Goal: Task Accomplishment & Management: Manage account settings

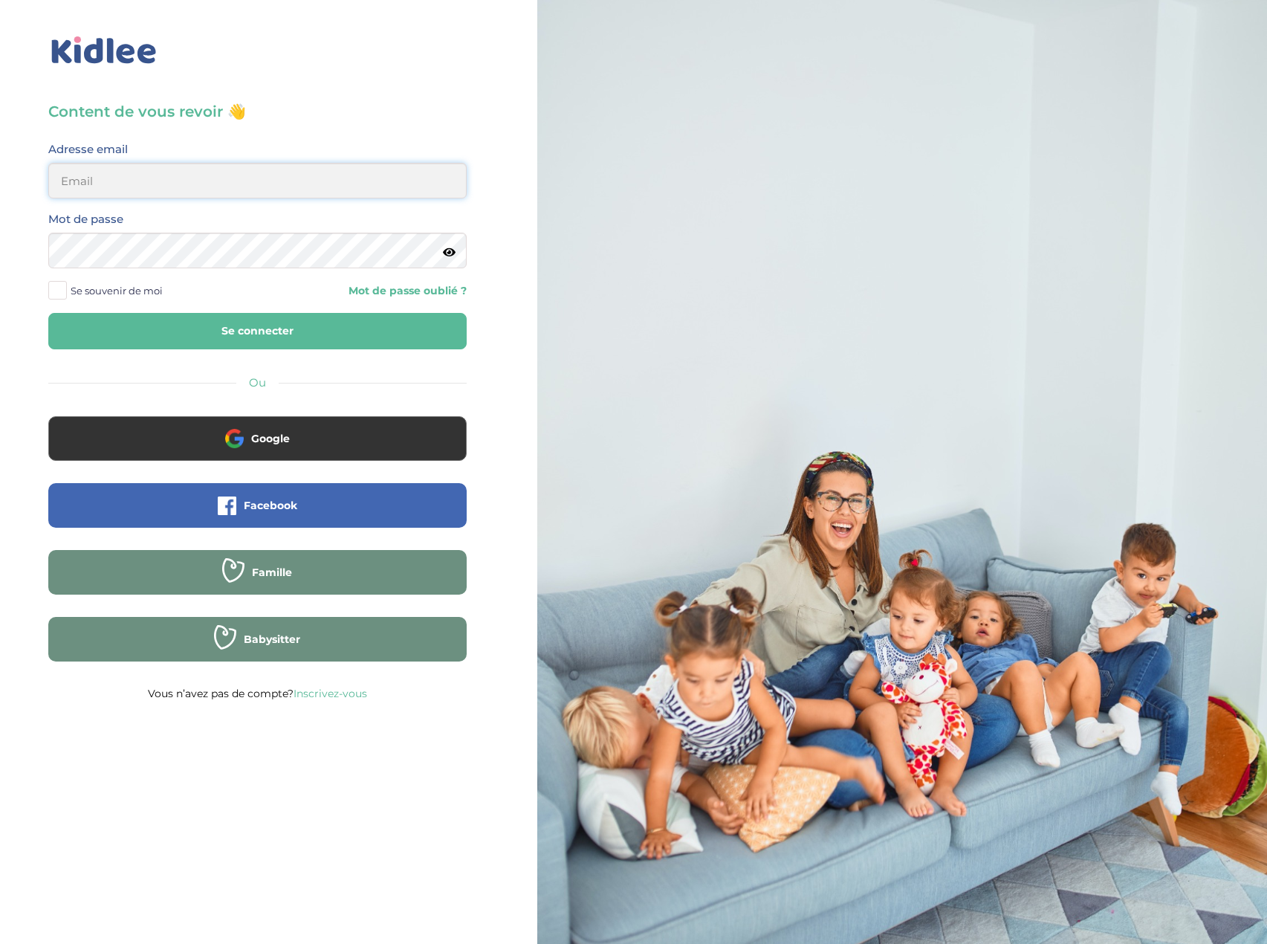
type input "eboutourlinsky@yahoo.com"
click at [362, 336] on button "Se connecter" at bounding box center [257, 331] width 418 height 36
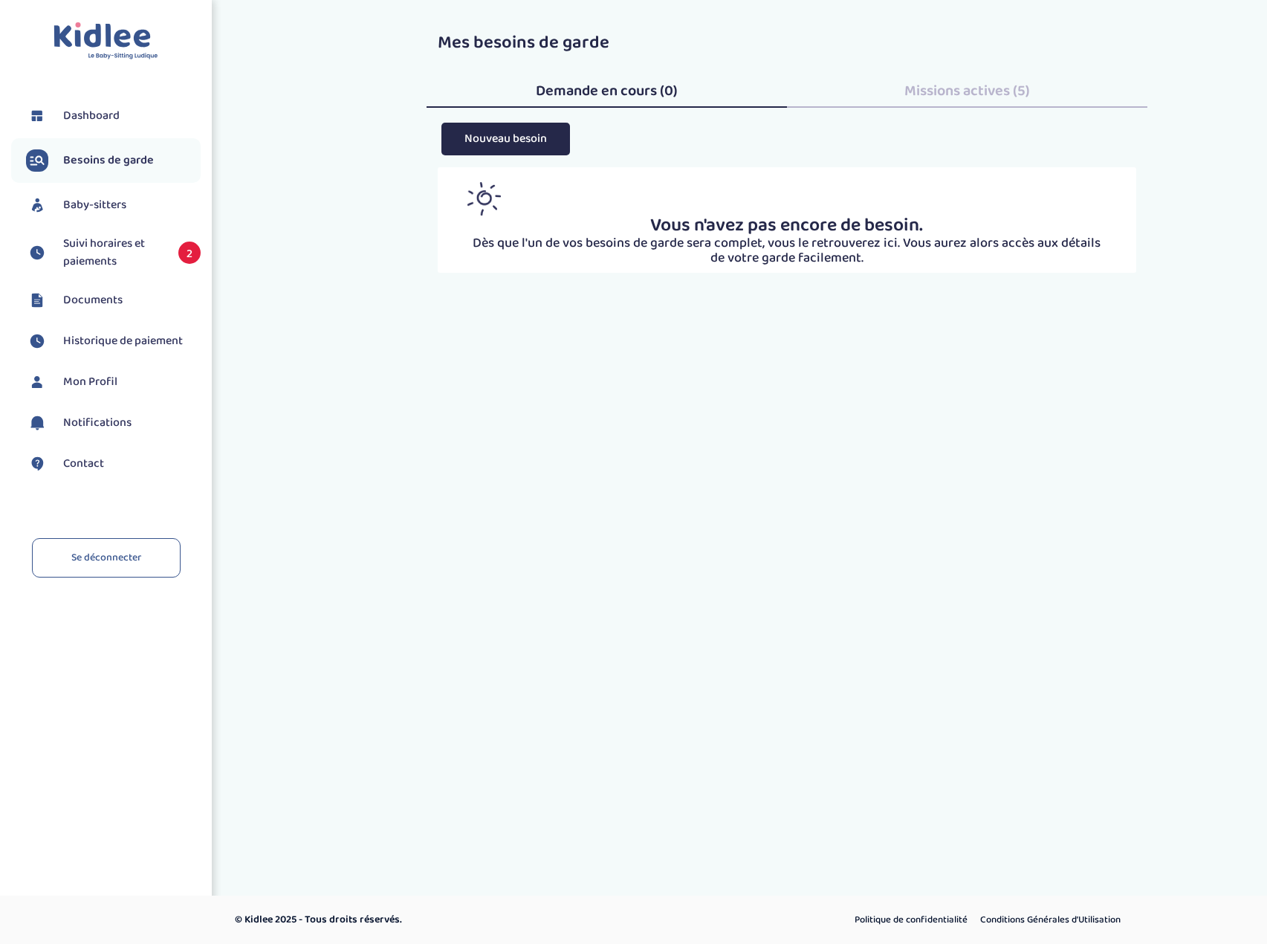
click at [135, 255] on span "Suivi horaires et paiements" at bounding box center [113, 253] width 100 height 36
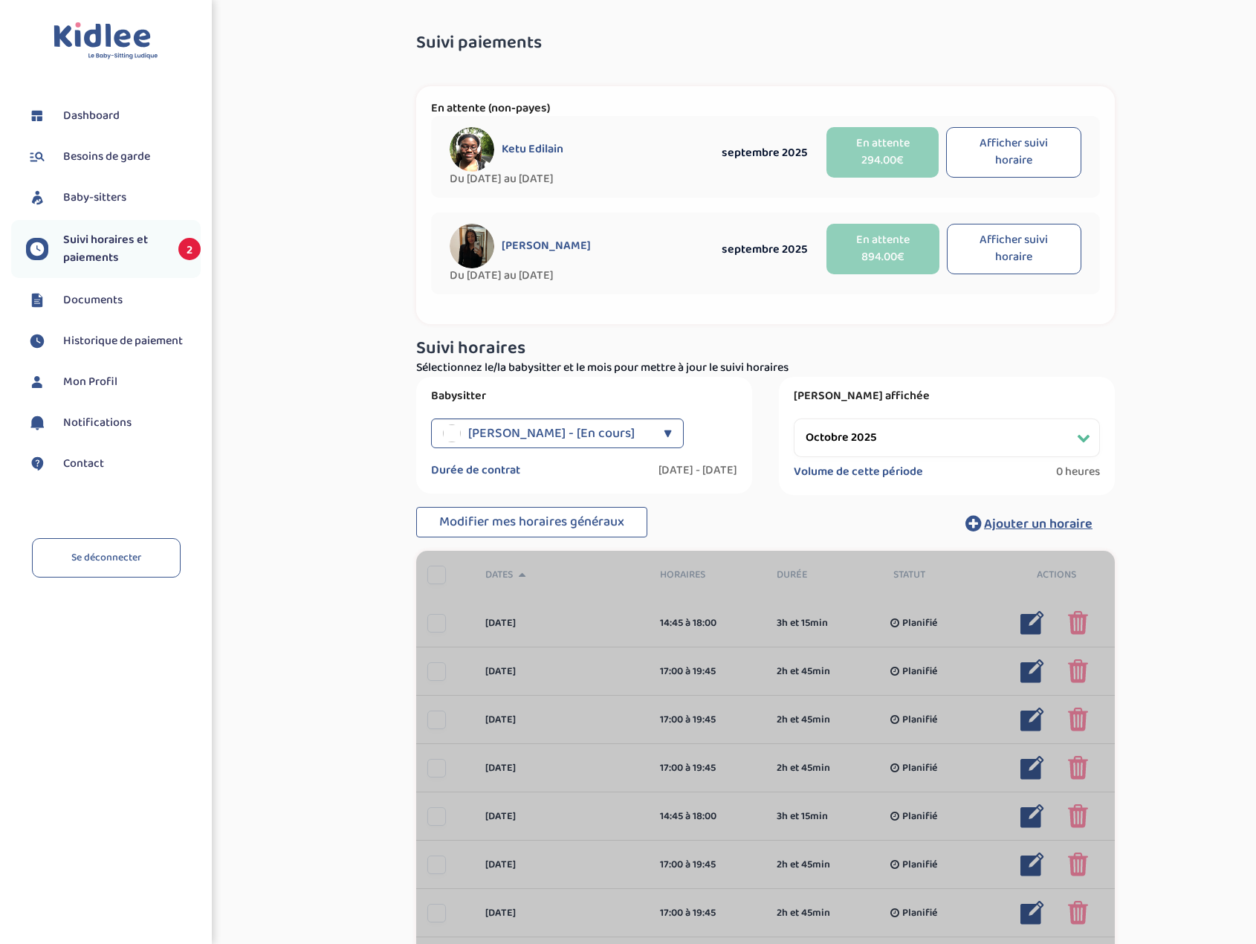
select select "octobre 2025"
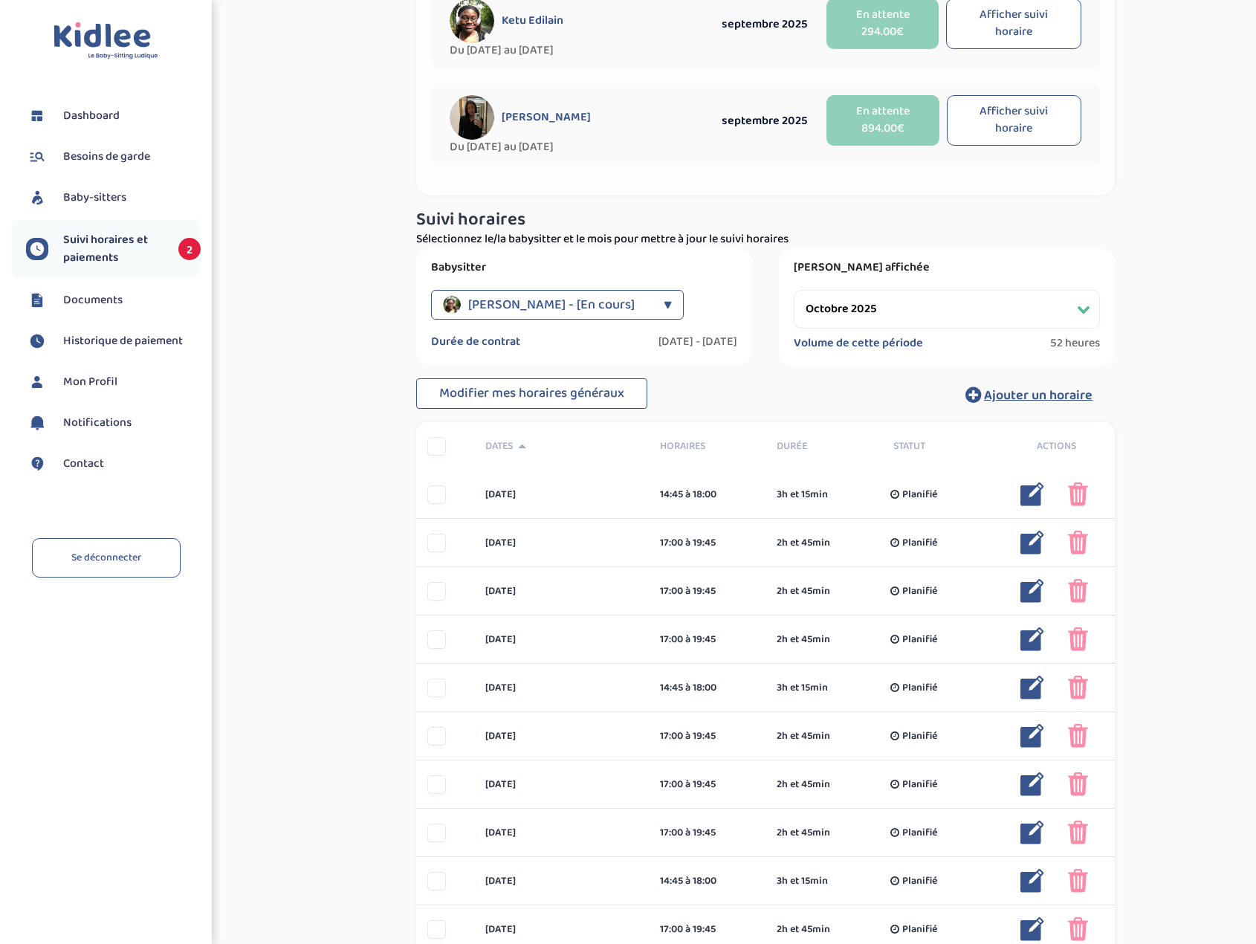
scroll to position [149, 0]
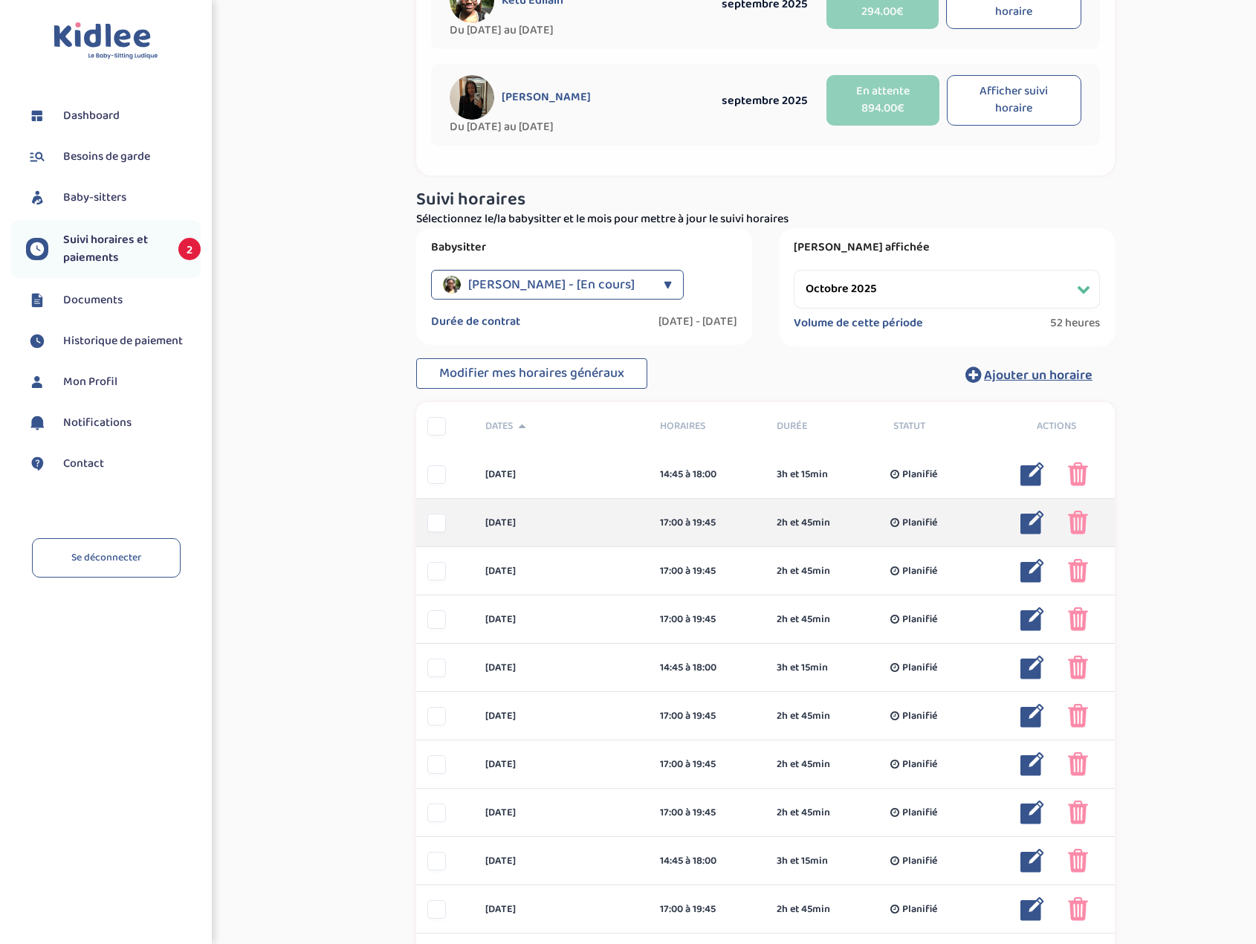
click at [435, 528] on div at bounding box center [436, 523] width 19 height 19
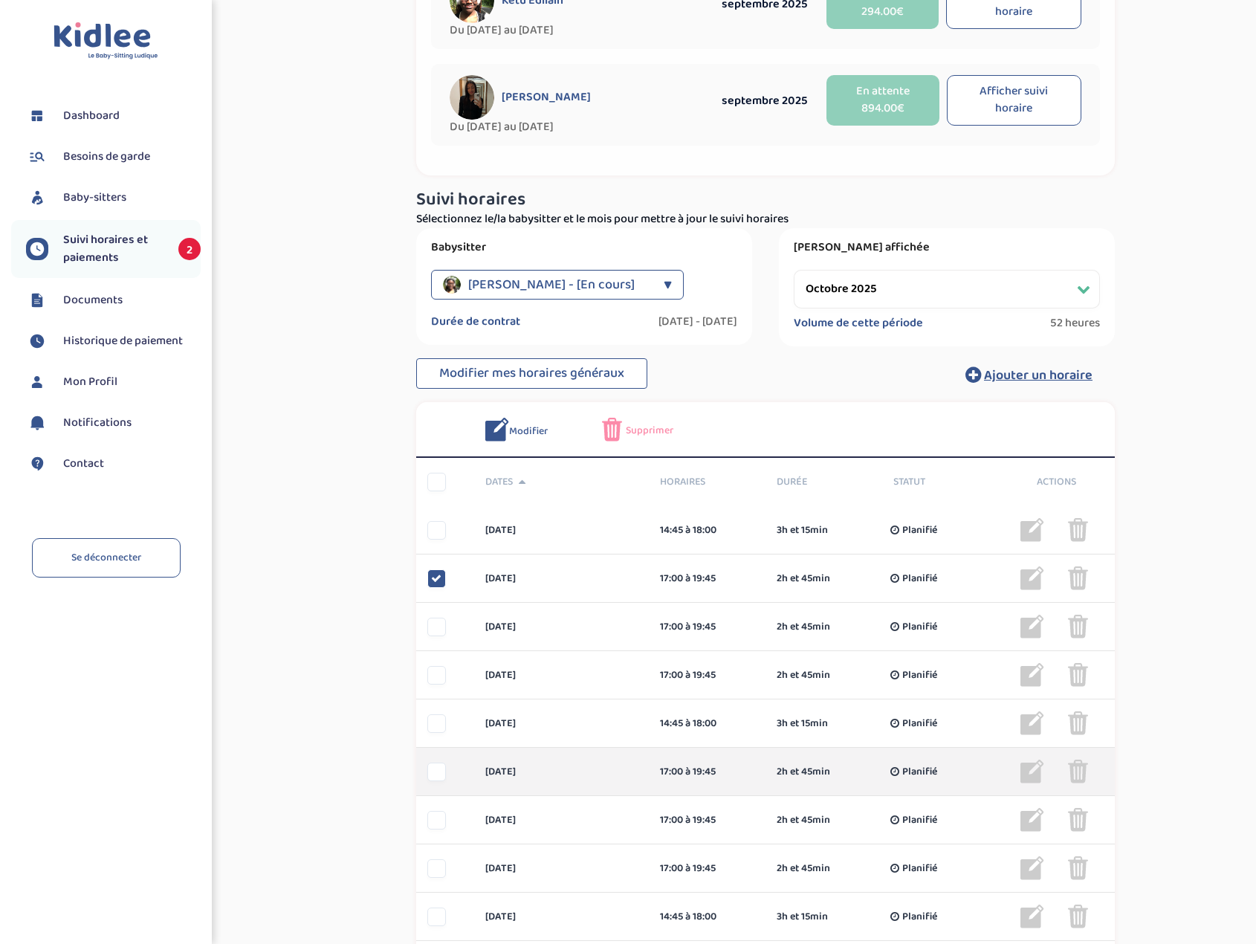
click at [442, 775] on div at bounding box center [436, 772] width 19 height 19
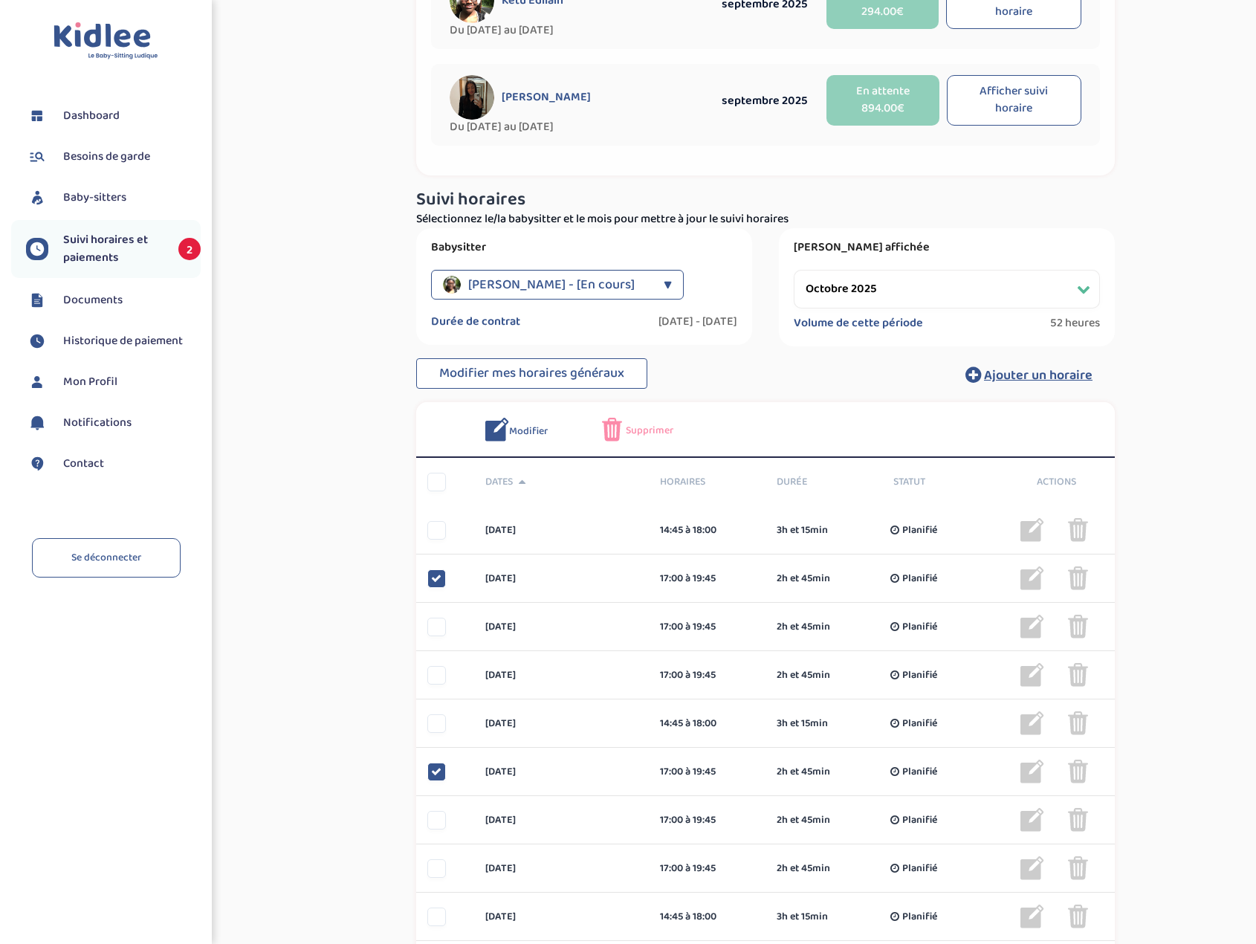
click at [648, 434] on span "Supprimer" at bounding box center [650, 431] width 48 height 16
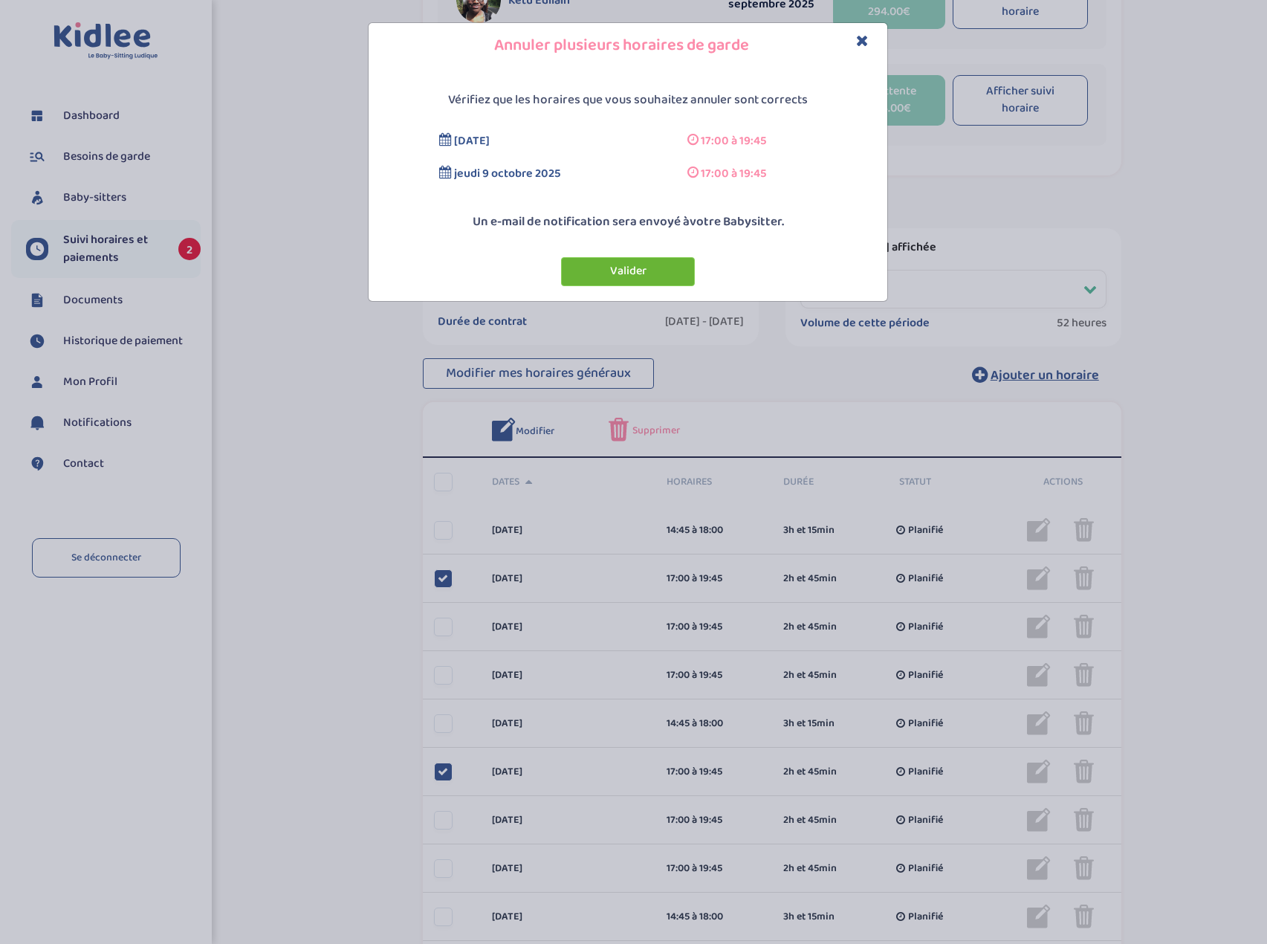
click at [659, 274] on button "Valider" at bounding box center [628, 271] width 134 height 29
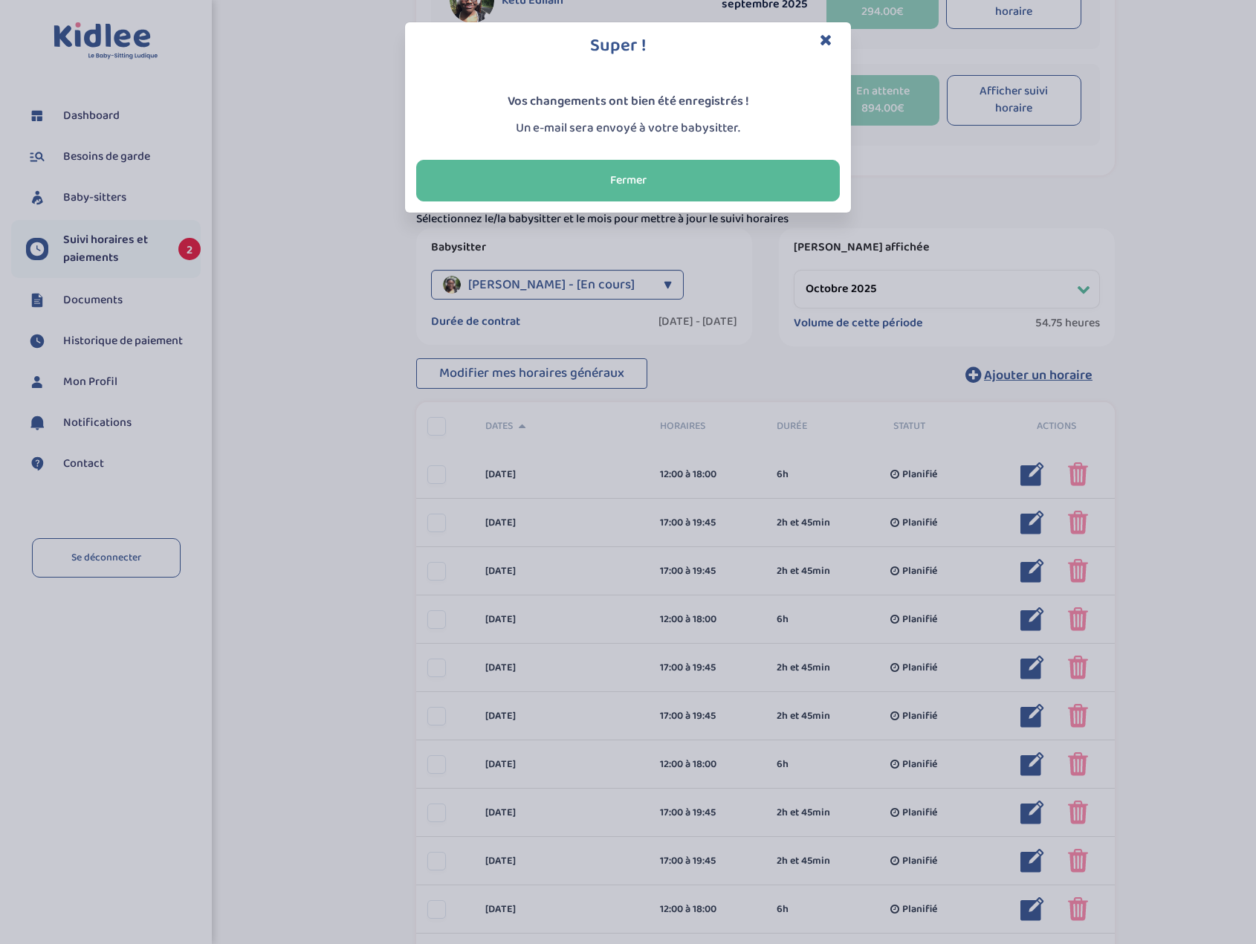
click at [829, 39] on icon "Close" at bounding box center [826, 40] width 13 height 16
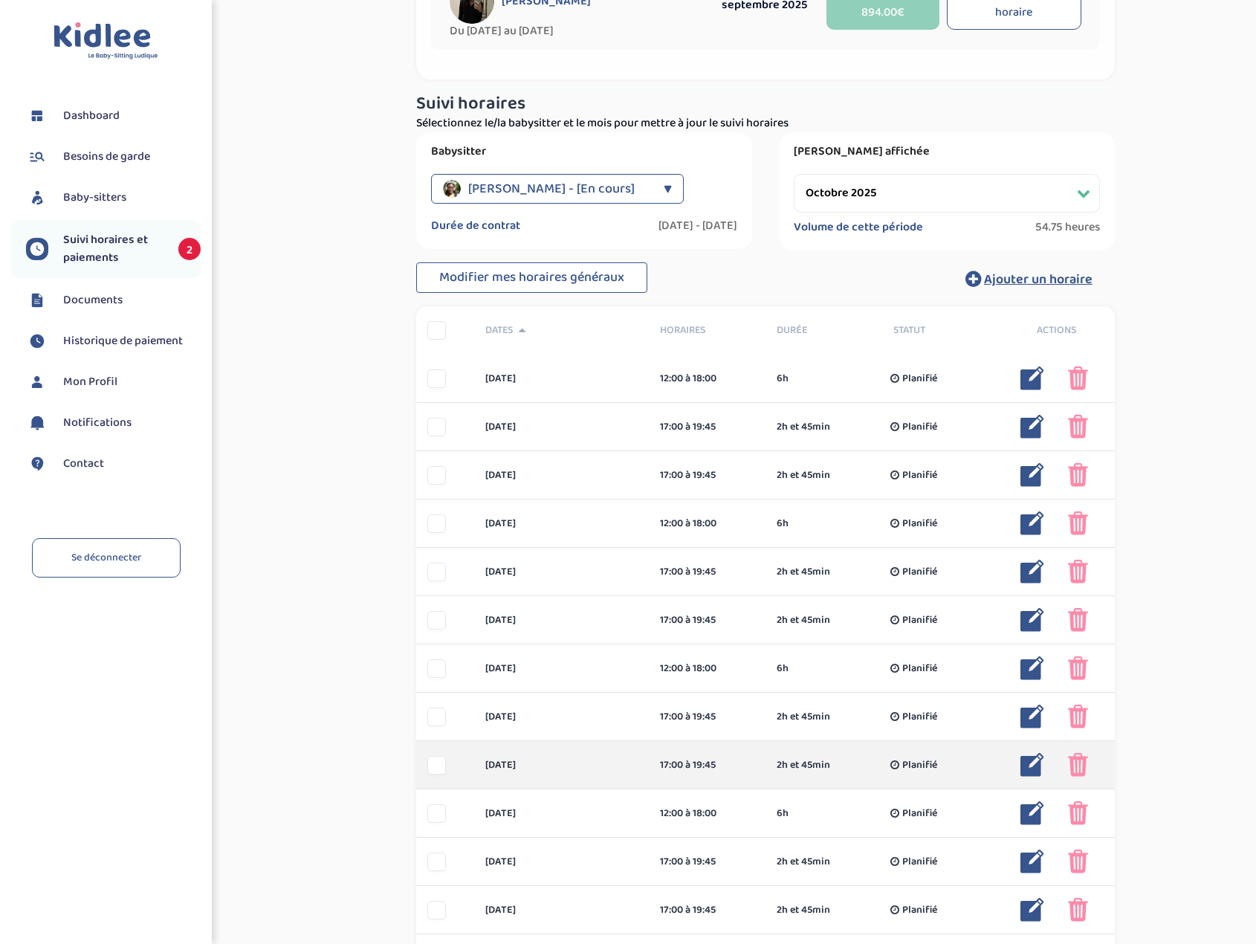
scroll to position [243, 0]
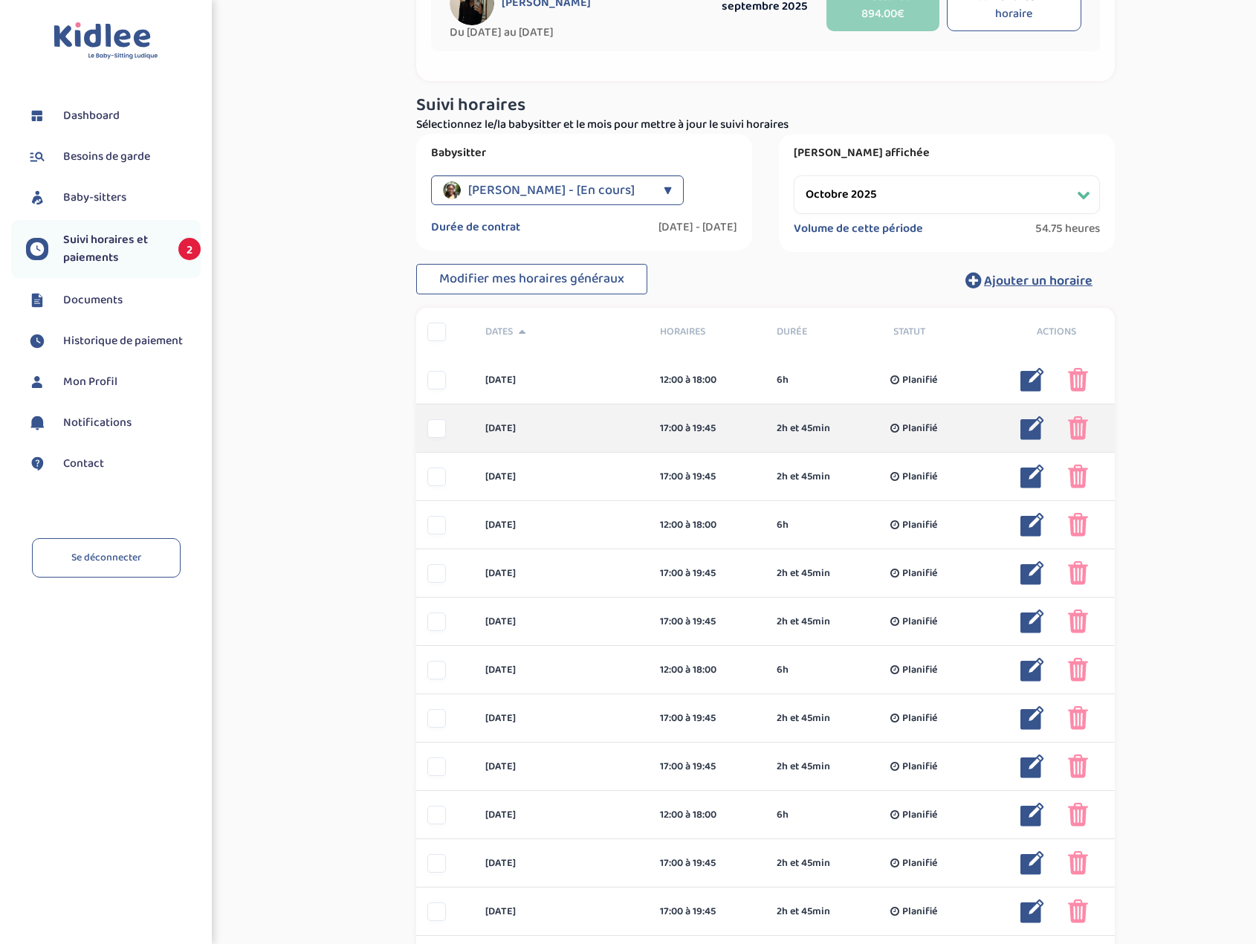
click at [441, 436] on div at bounding box center [436, 428] width 19 height 19
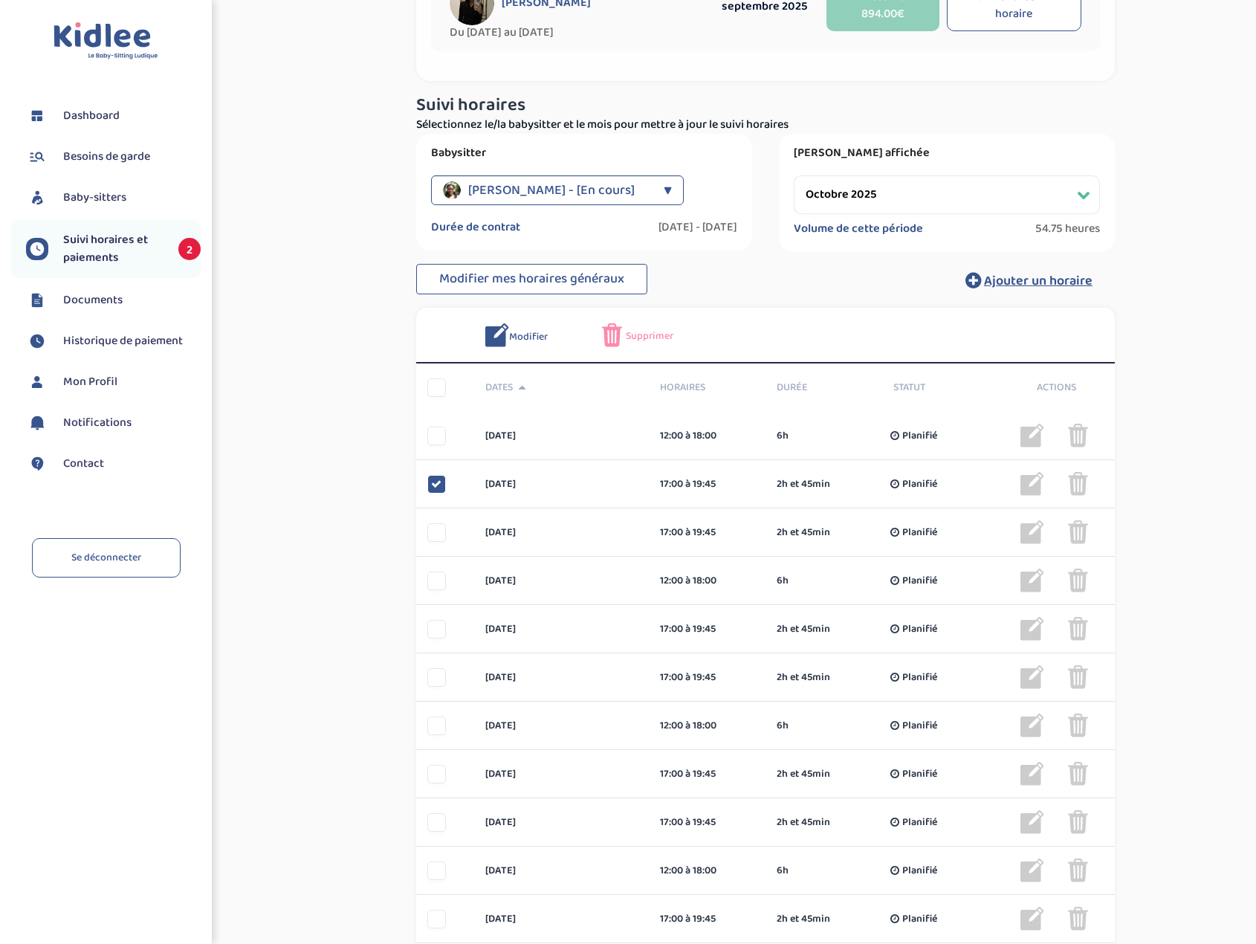
click at [651, 340] on span "Supprimer" at bounding box center [650, 337] width 48 height 16
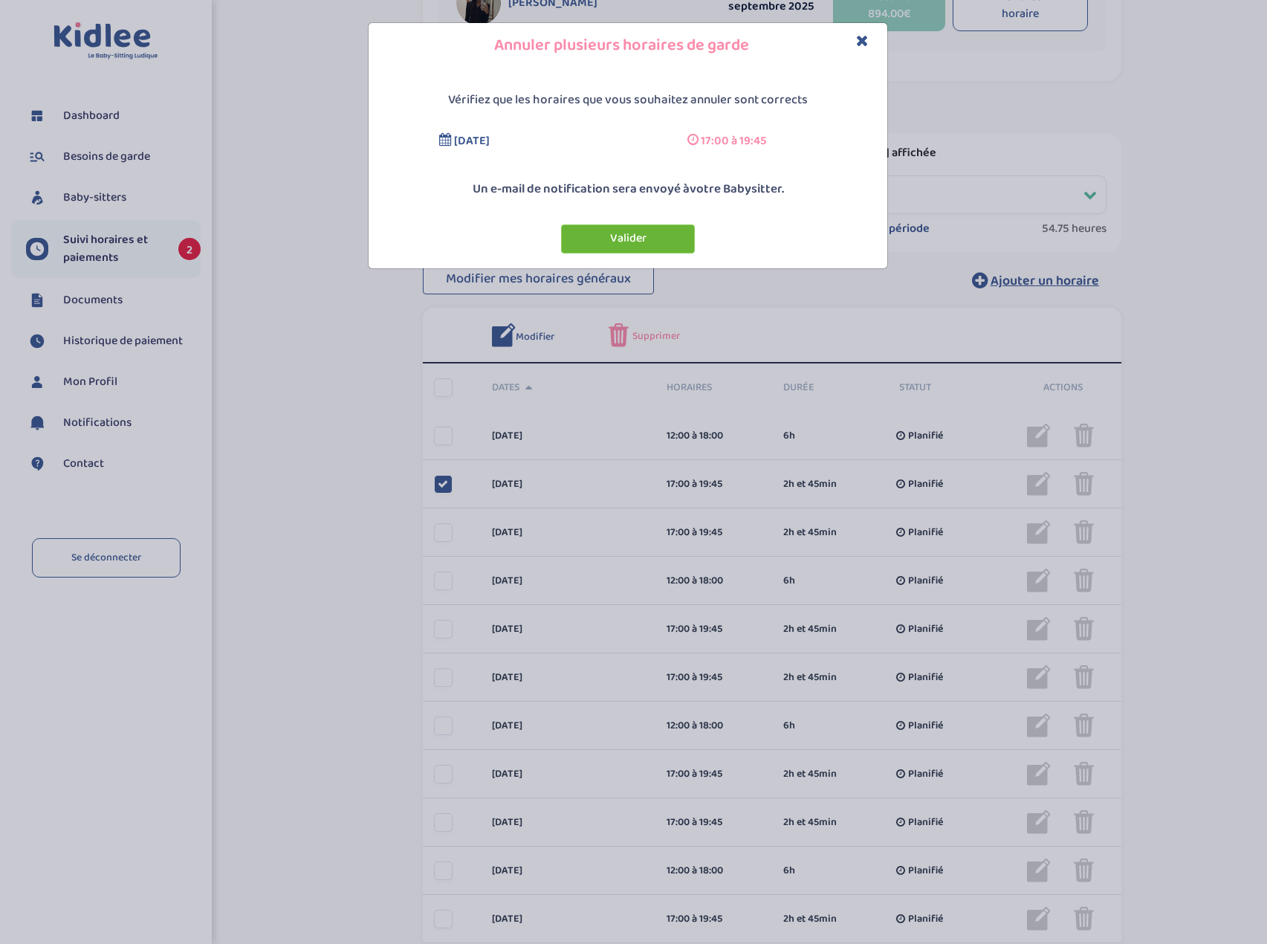
click at [650, 244] on button "Valider" at bounding box center [628, 238] width 134 height 29
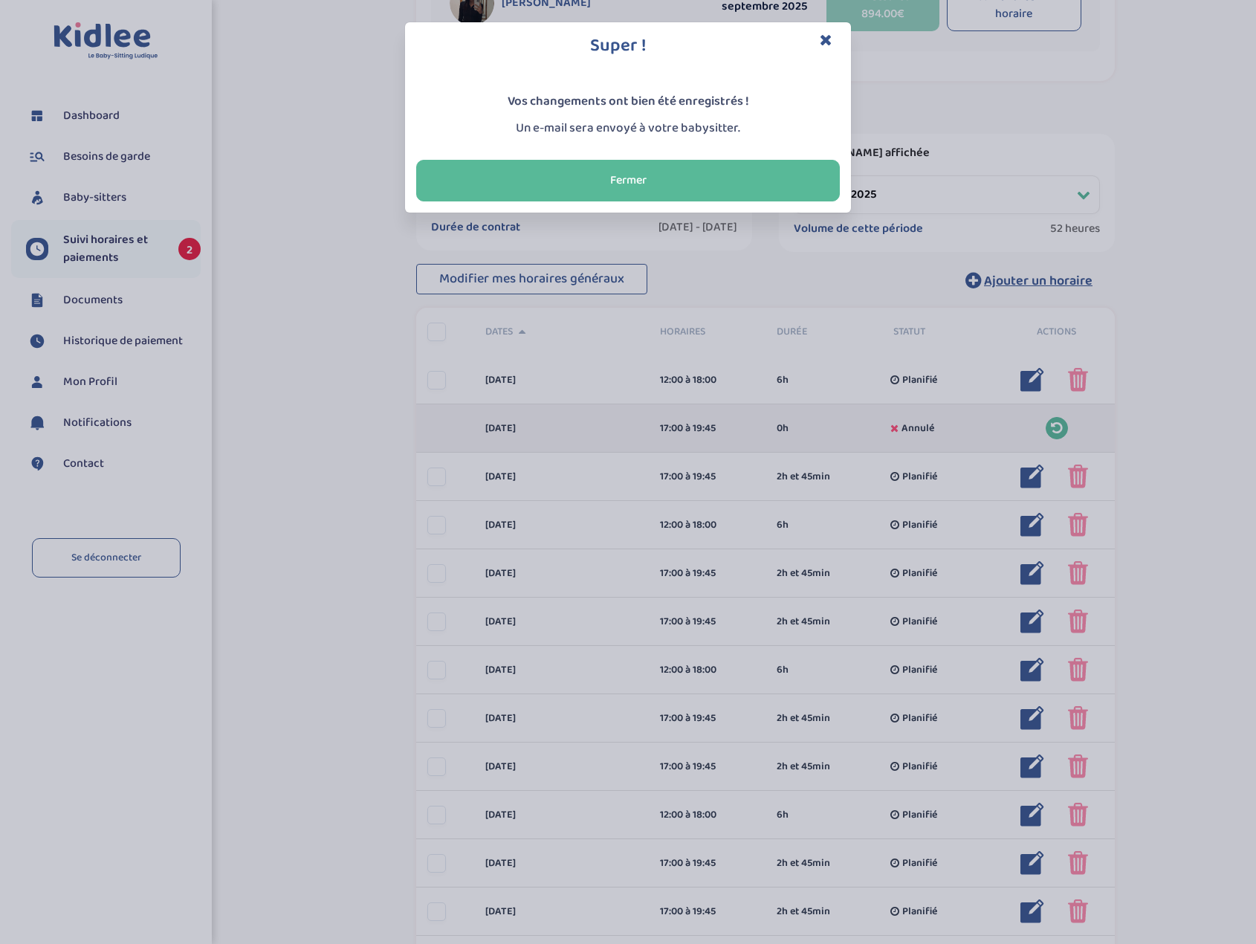
click at [436, 569] on div "Super ! Vos changements ont bien été enregistrés ! Un e-mail sera envoyé à votr…" at bounding box center [628, 472] width 1256 height 944
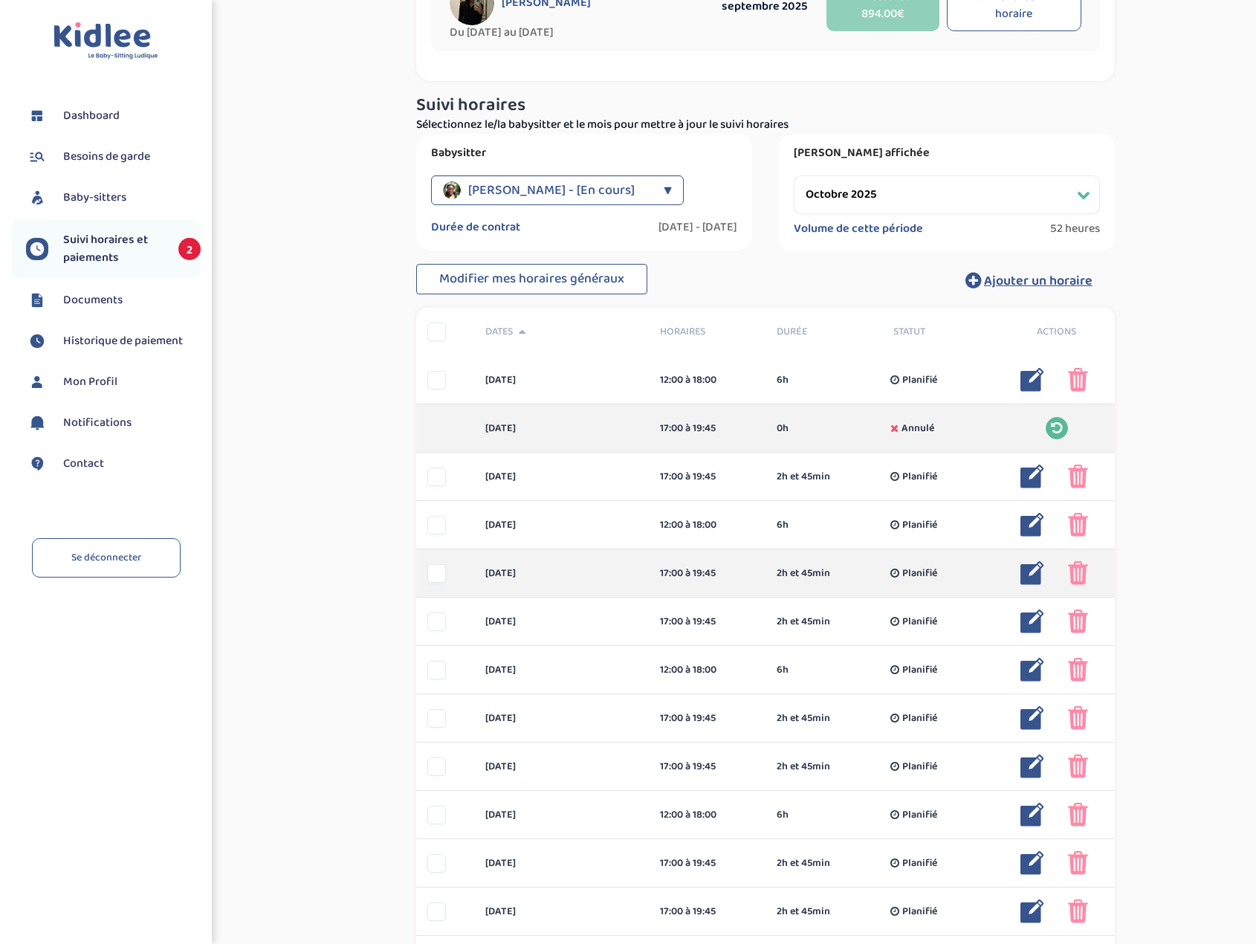
click at [443, 572] on div at bounding box center [436, 573] width 19 height 19
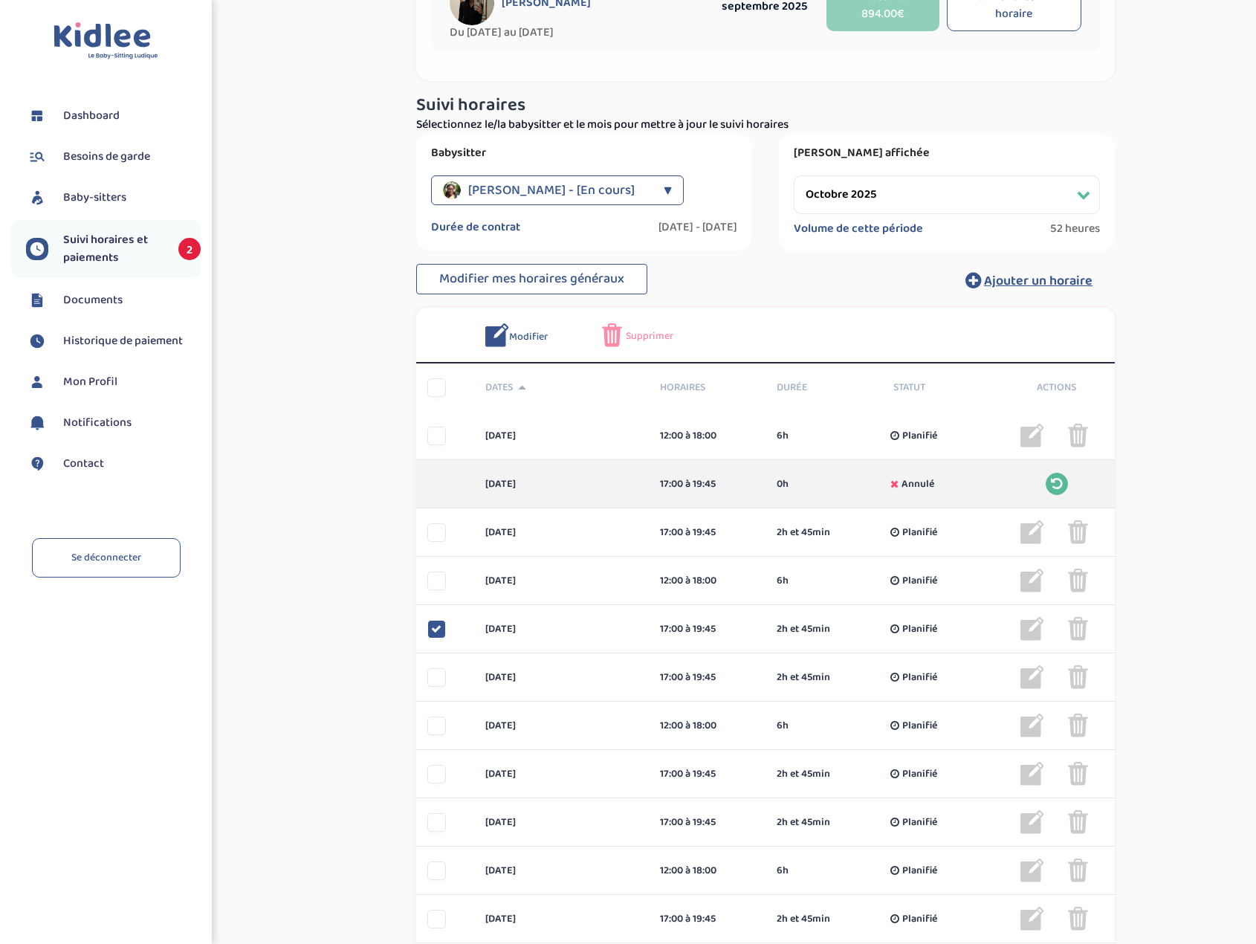
click at [641, 337] on span "Supprimer" at bounding box center [650, 337] width 48 height 16
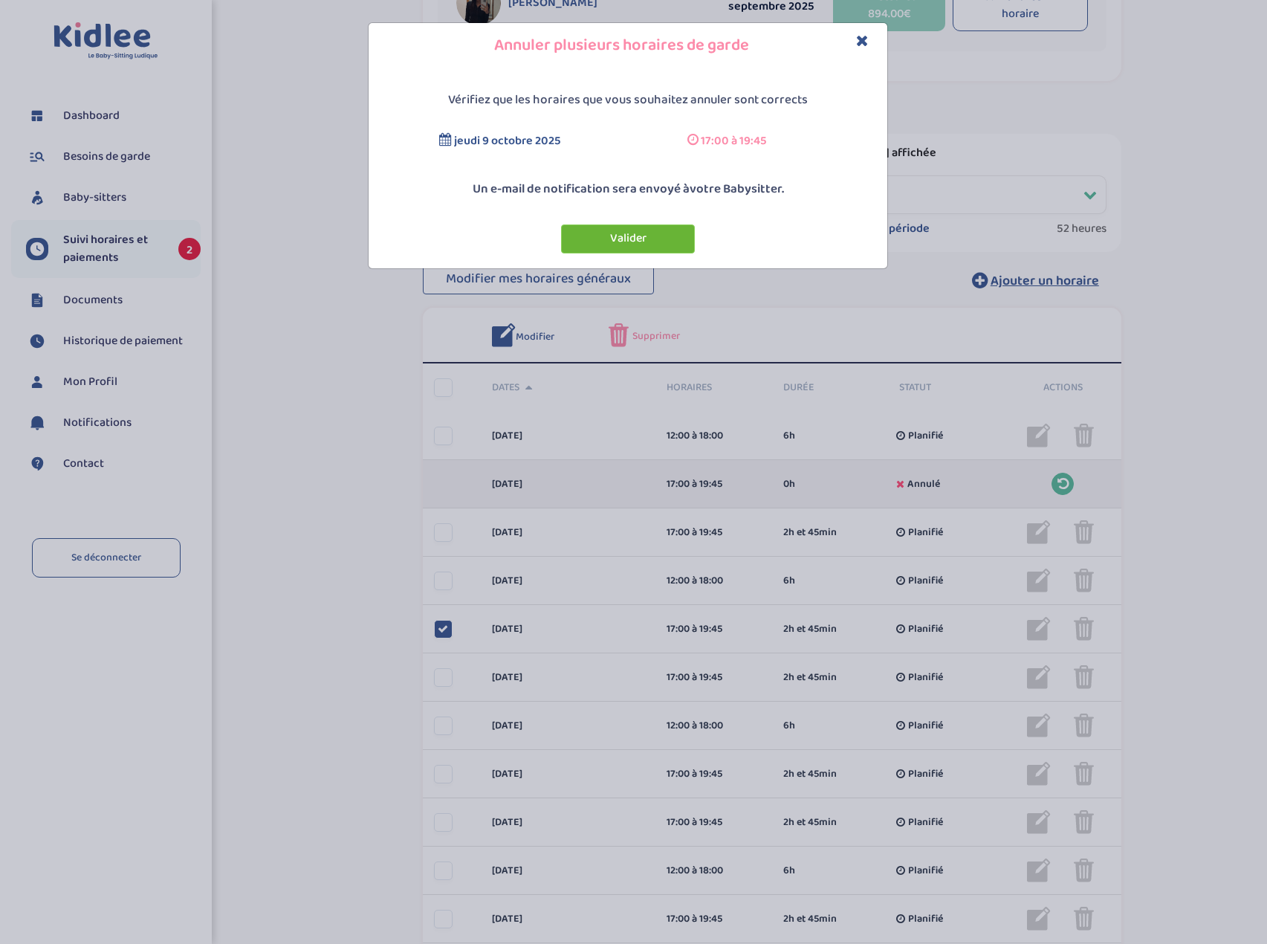
click at [616, 252] on button "Valider" at bounding box center [628, 238] width 134 height 29
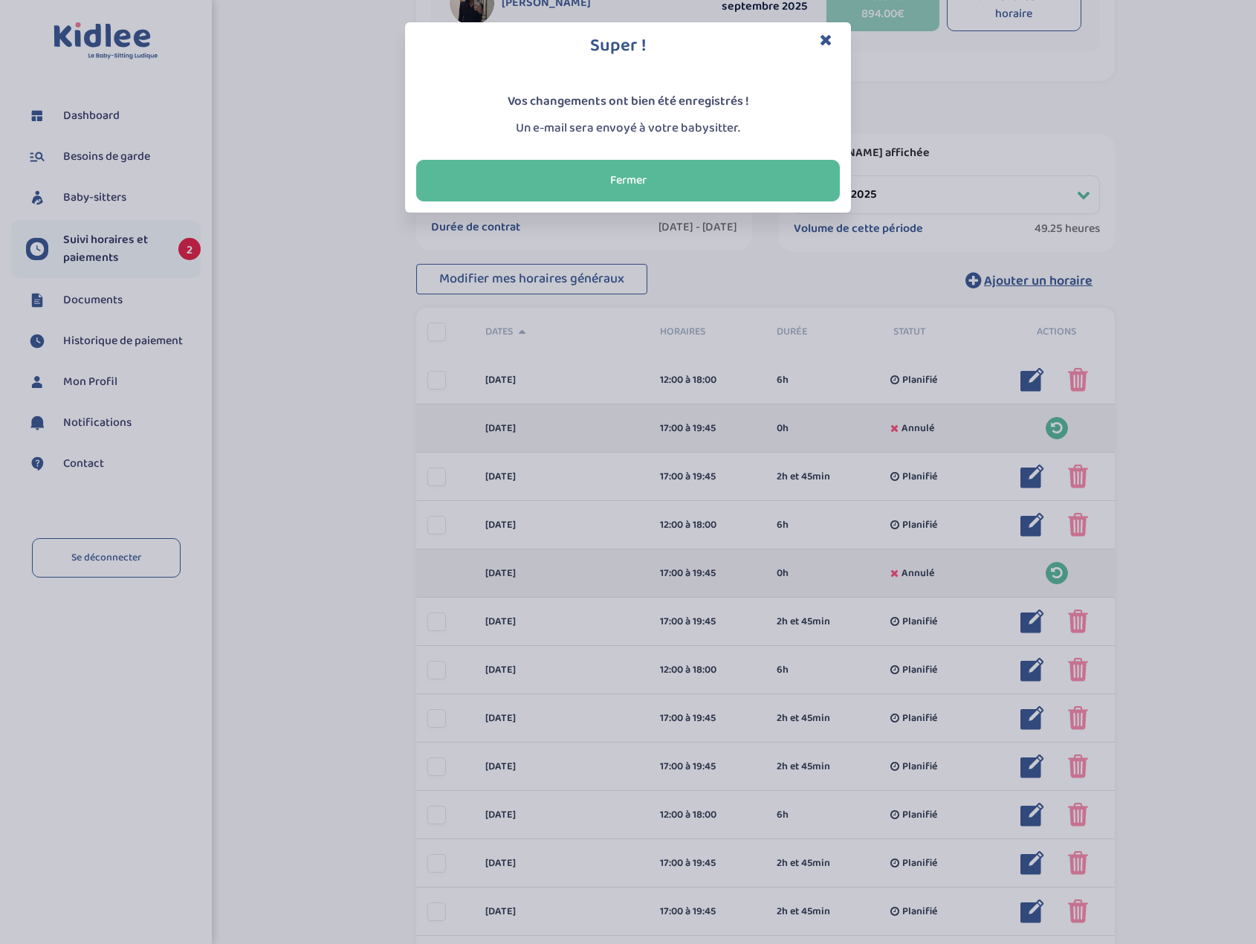
click at [822, 38] on icon "Close" at bounding box center [826, 40] width 13 height 16
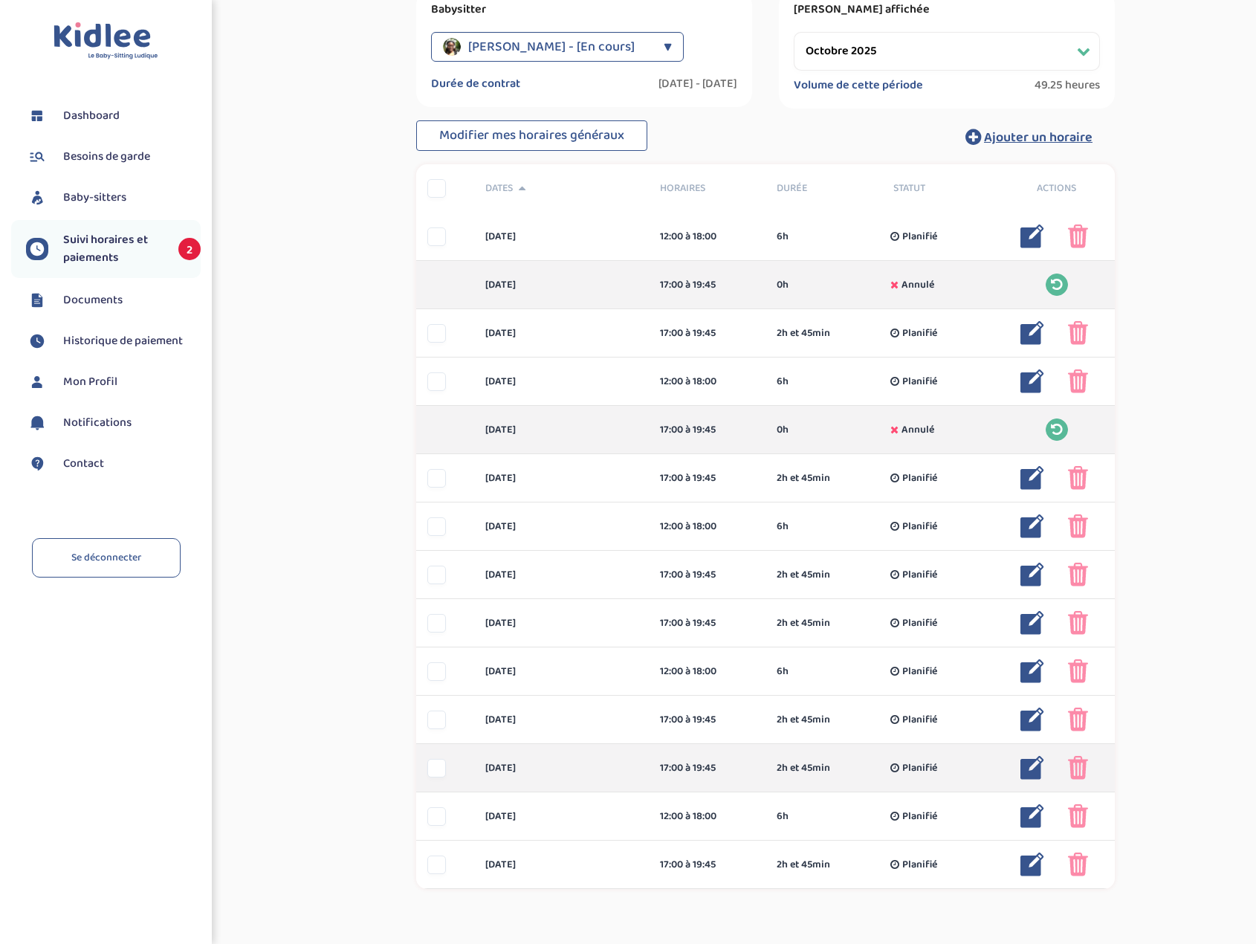
scroll to position [392, 0]
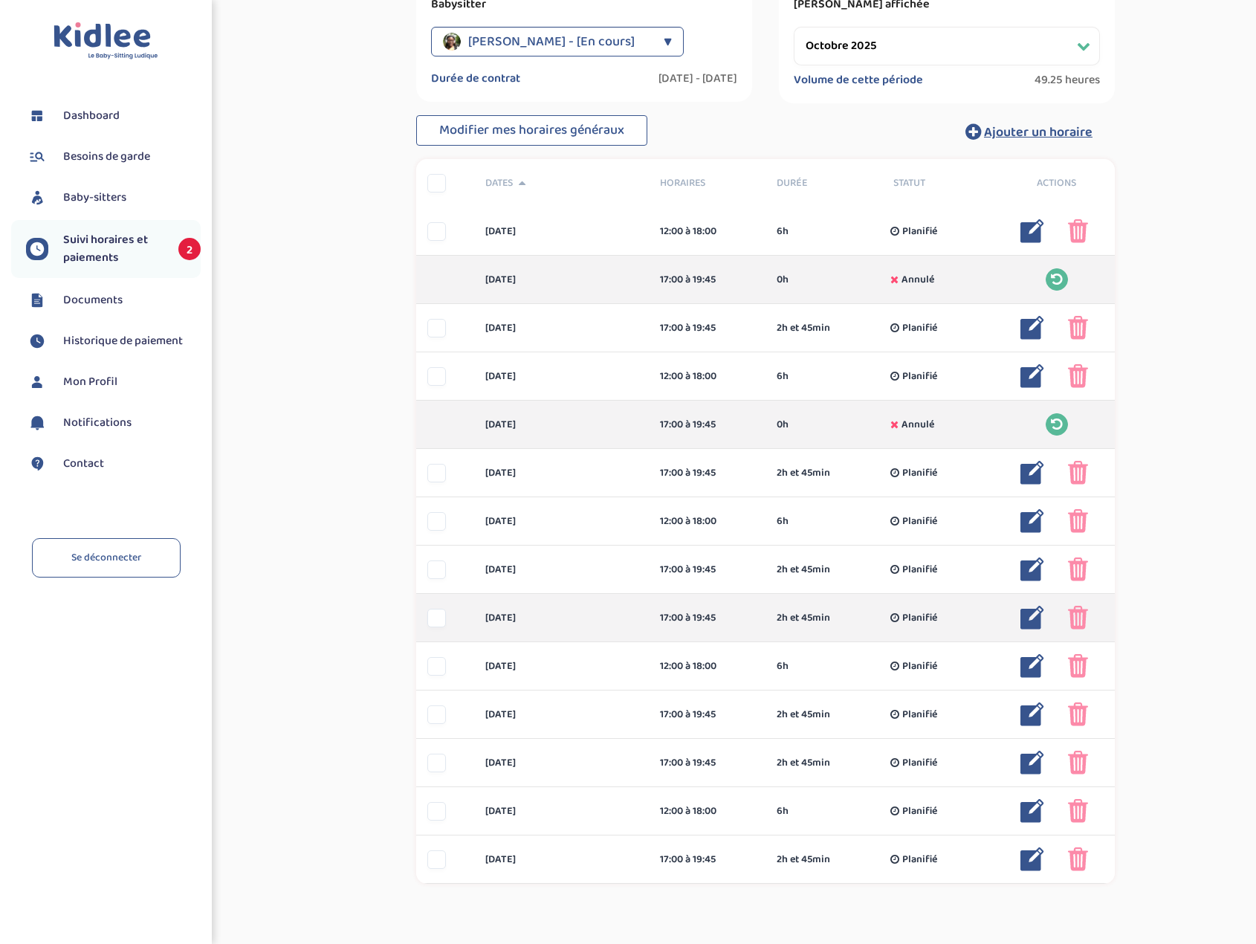
click at [439, 623] on div at bounding box center [436, 618] width 19 height 19
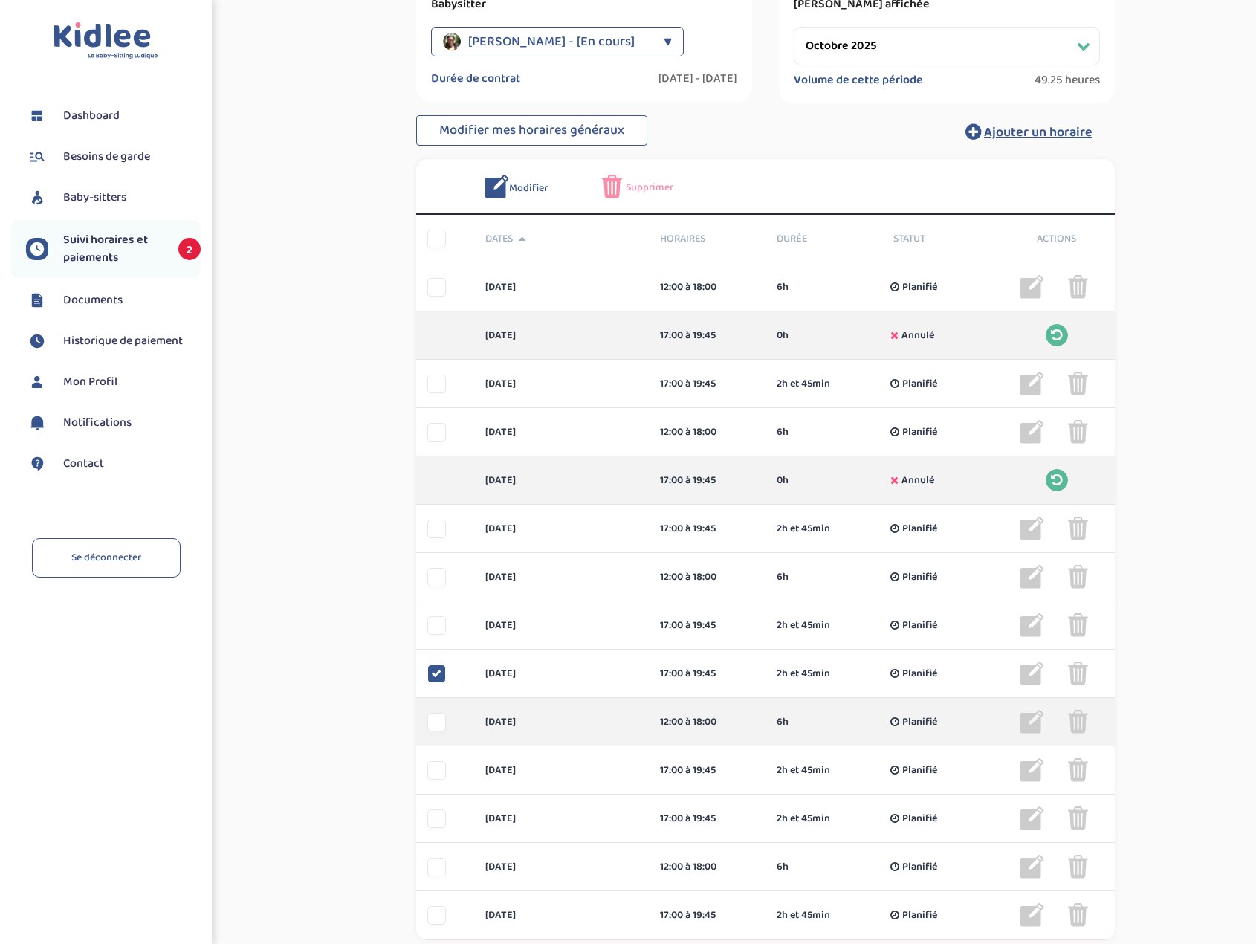
click at [430, 734] on div "mercredi 22 oct 12:00 à 18:00 6h Planifié 6h Planifié ... Modifier Supprimer" at bounding box center [765, 722] width 699 height 48
click at [438, 733] on div "mercredi 22 oct 12:00 à 18:00 6h Planifié 6h Planifié ... Modifier Supprimer" at bounding box center [765, 722] width 699 height 48
click at [437, 728] on div at bounding box center [436, 722] width 19 height 19
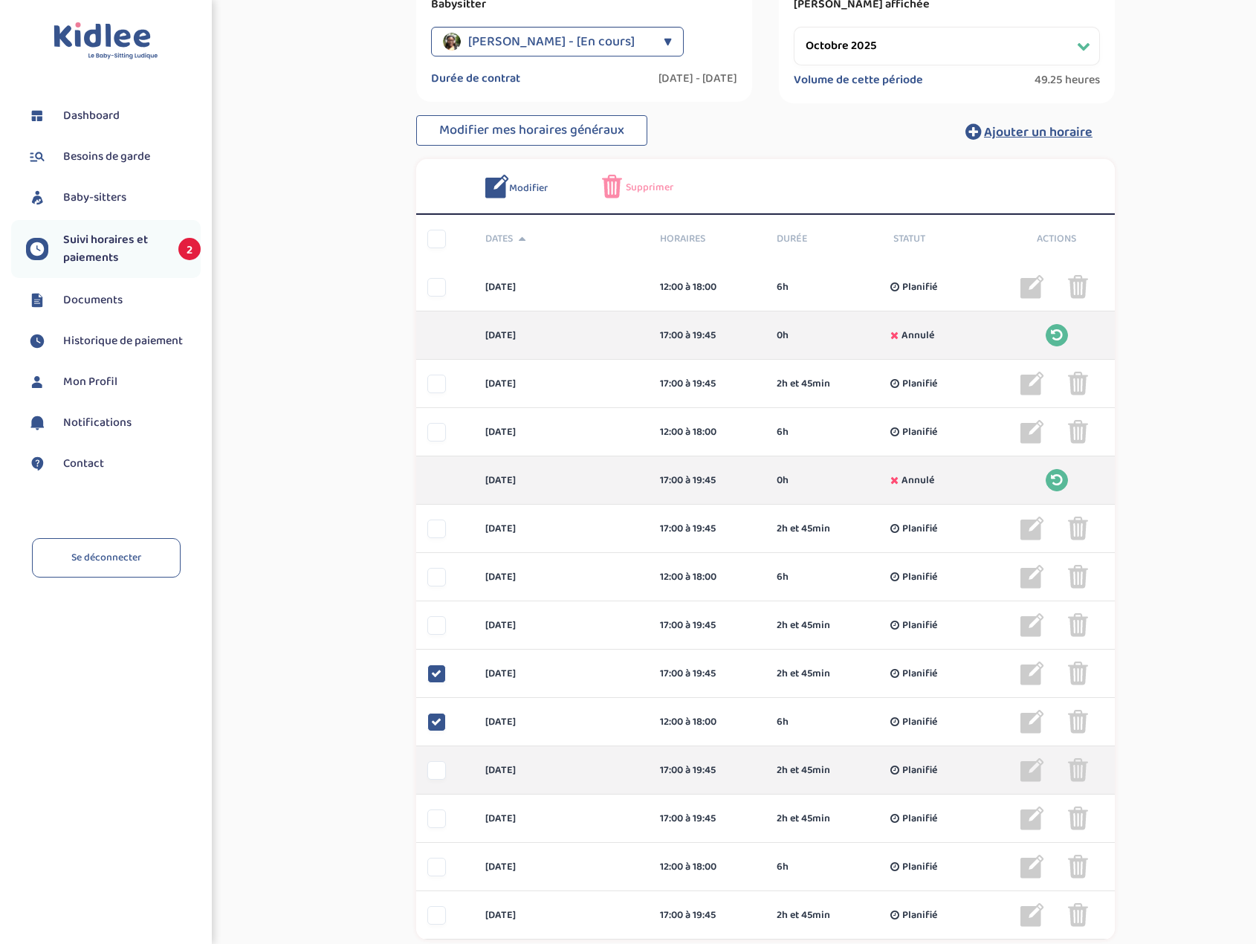
click at [437, 772] on div at bounding box center [436, 770] width 19 height 19
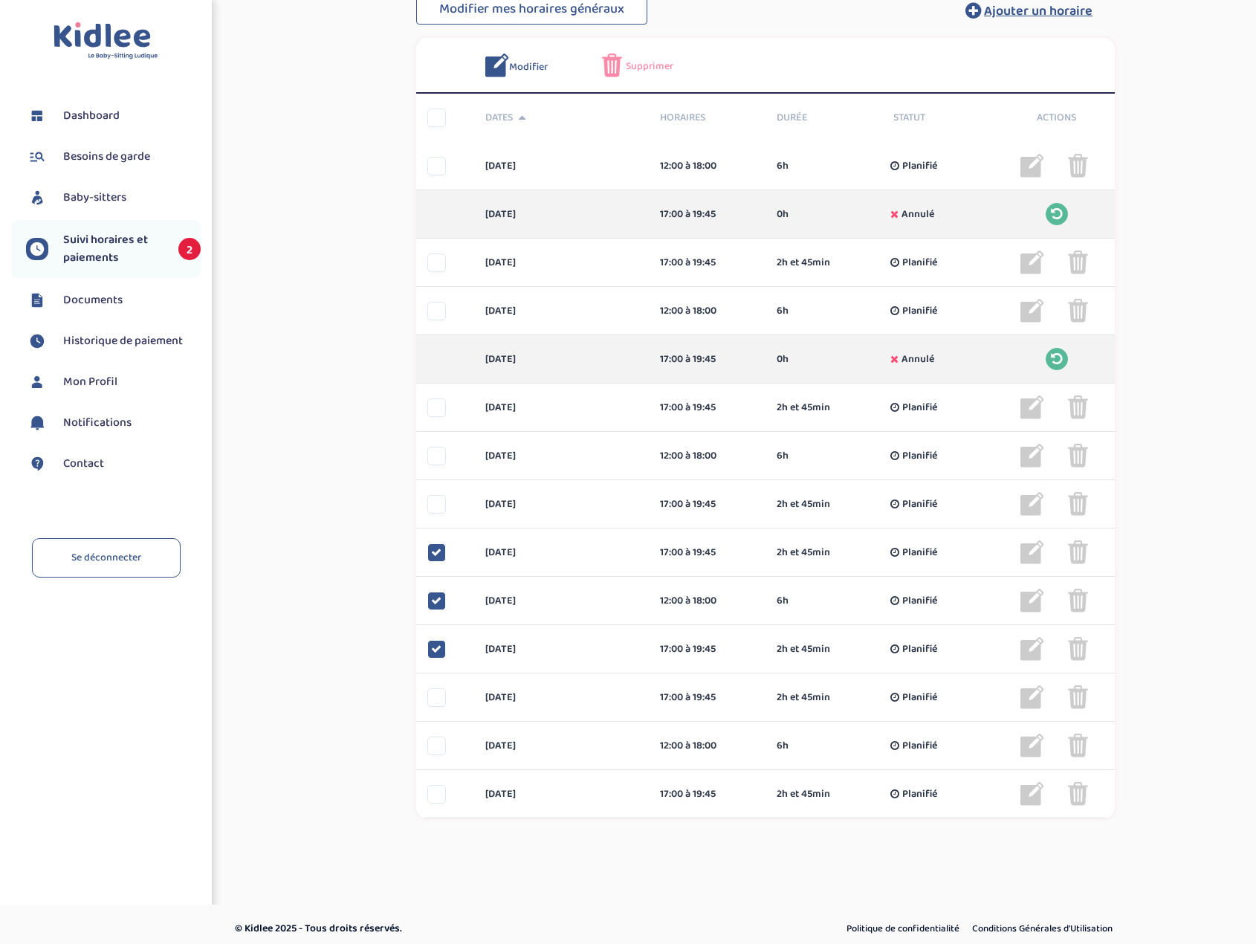
scroll to position [522, 0]
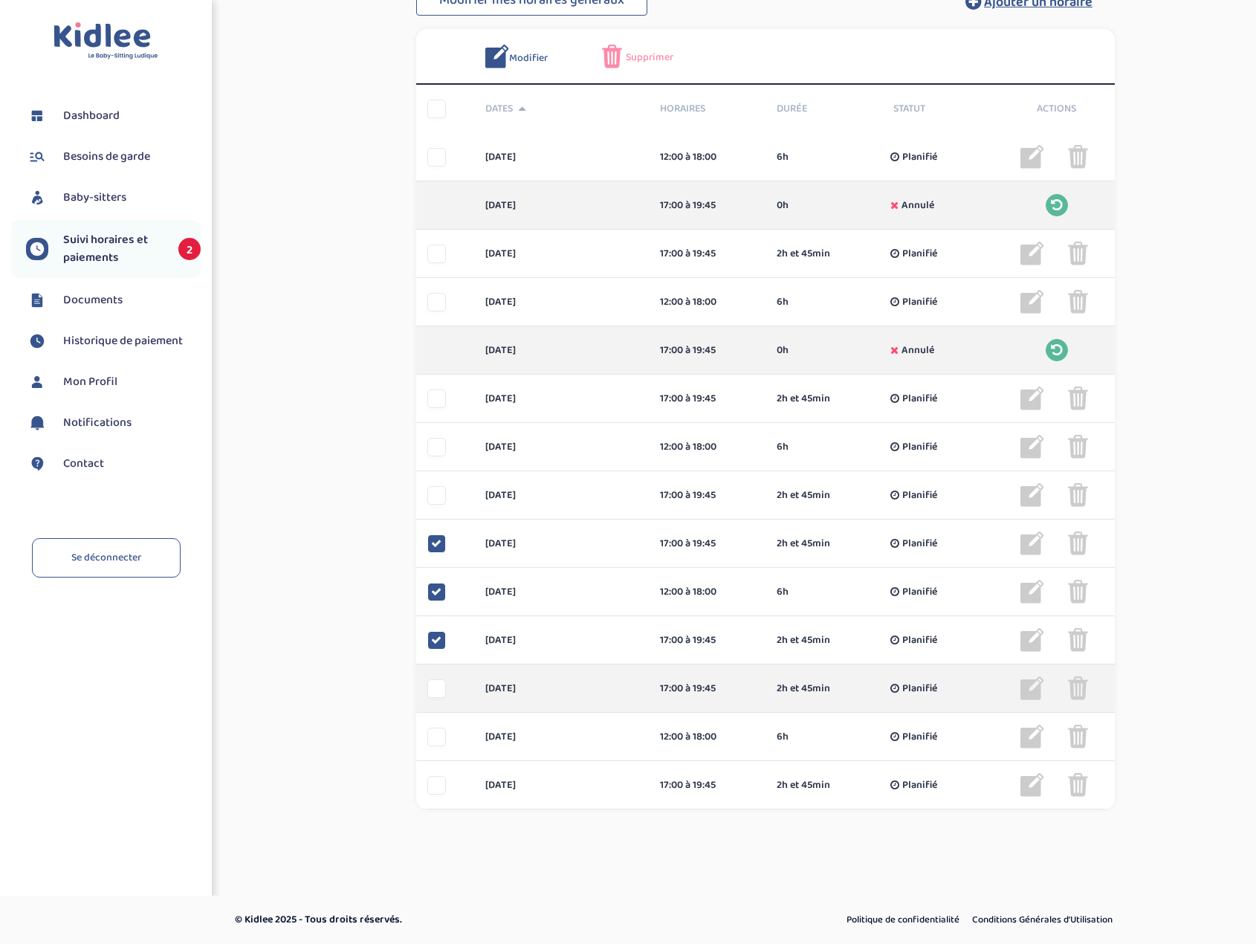
click at [433, 689] on div at bounding box center [436, 688] width 19 height 19
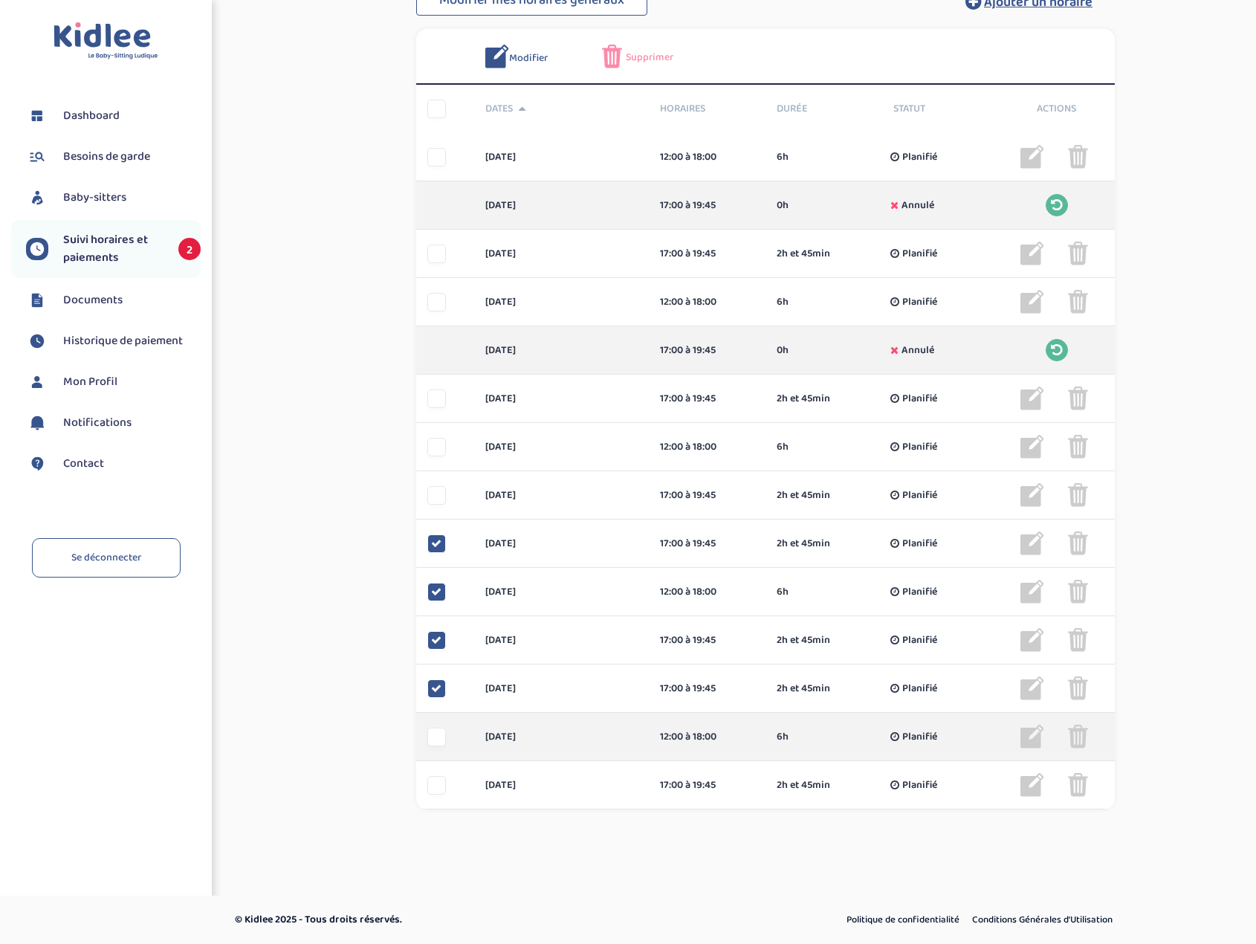
click at [442, 734] on div at bounding box center [436, 737] width 19 height 19
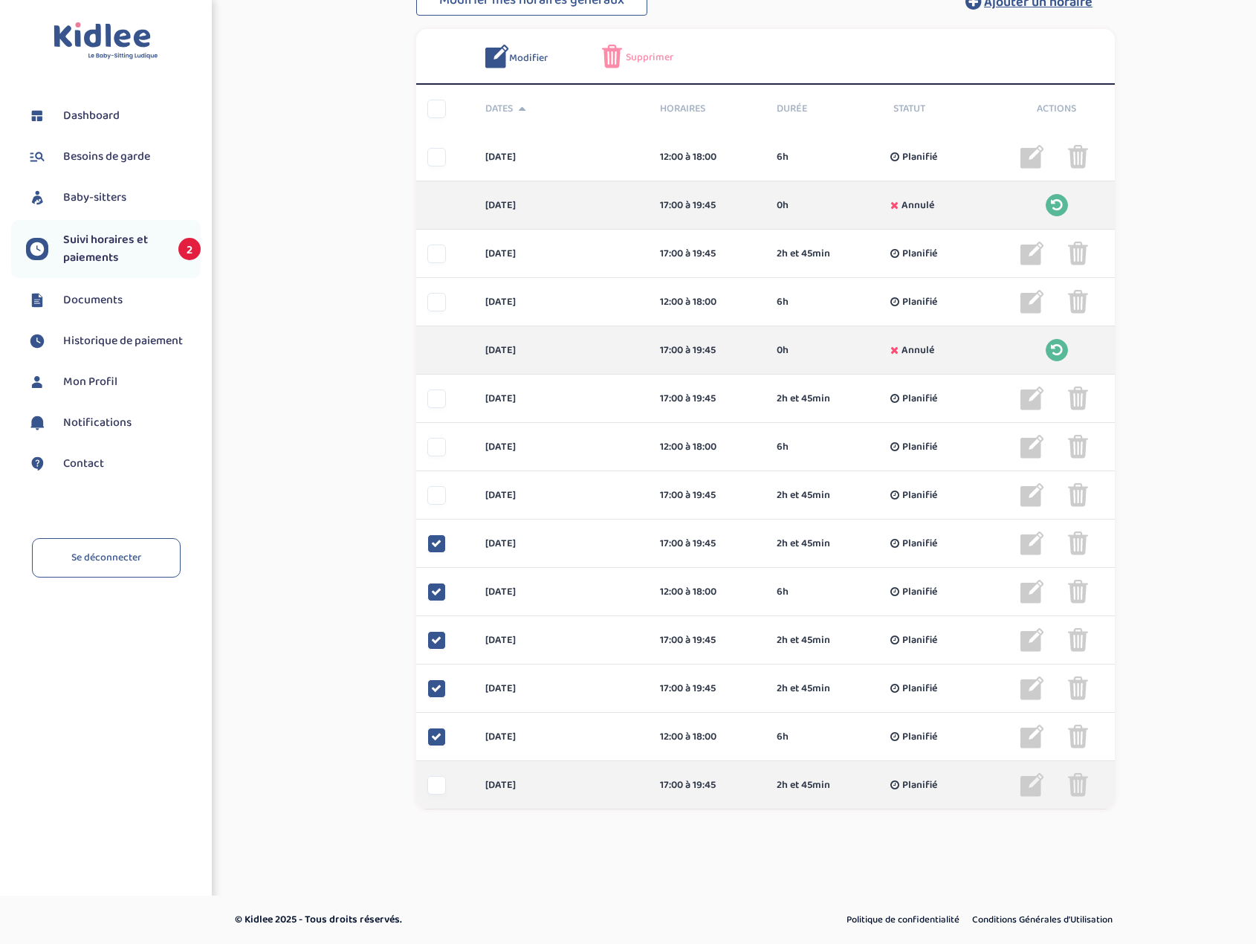
click at [436, 782] on div at bounding box center [436, 785] width 19 height 19
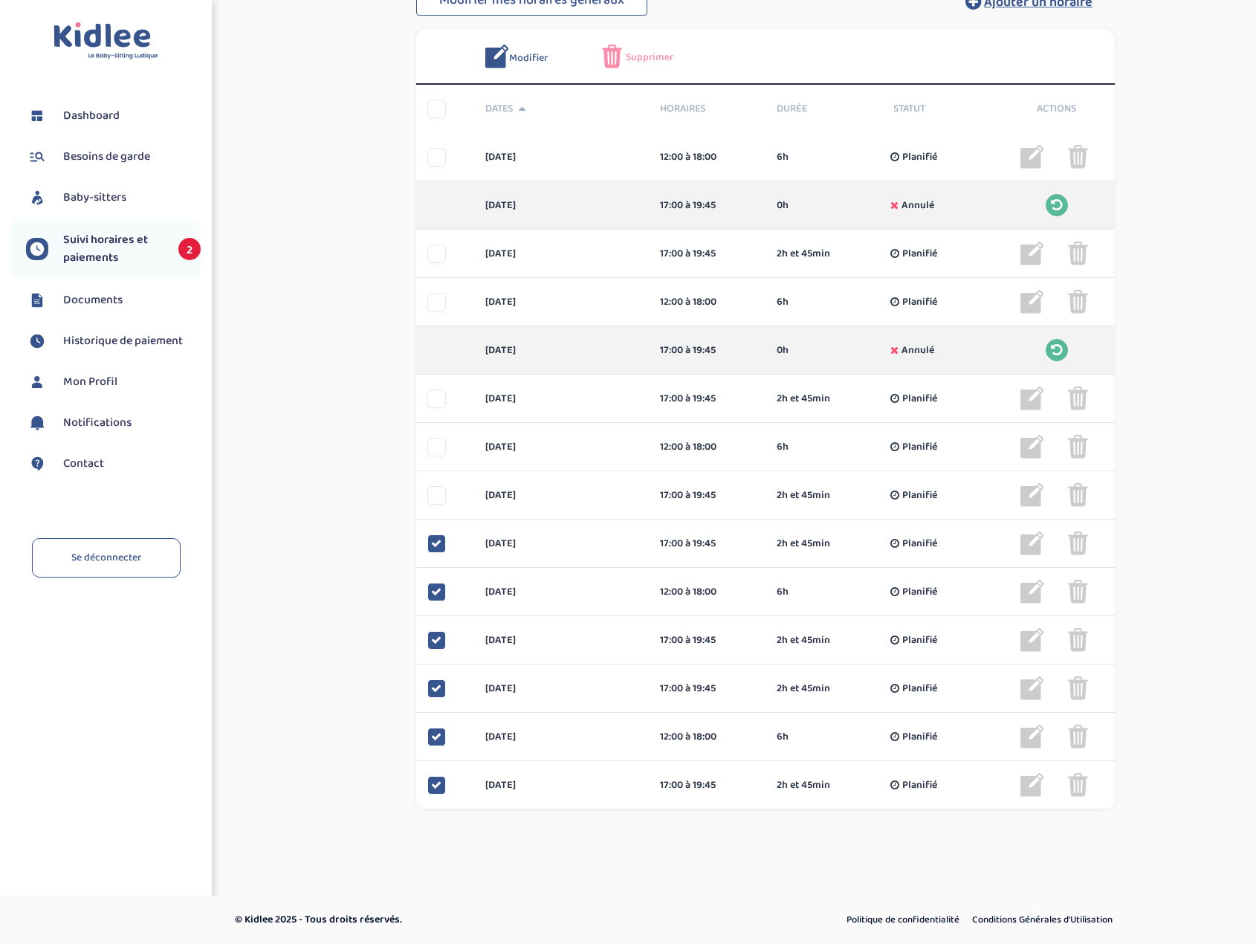
click at [660, 52] on span "Supprimer" at bounding box center [650, 58] width 48 height 16
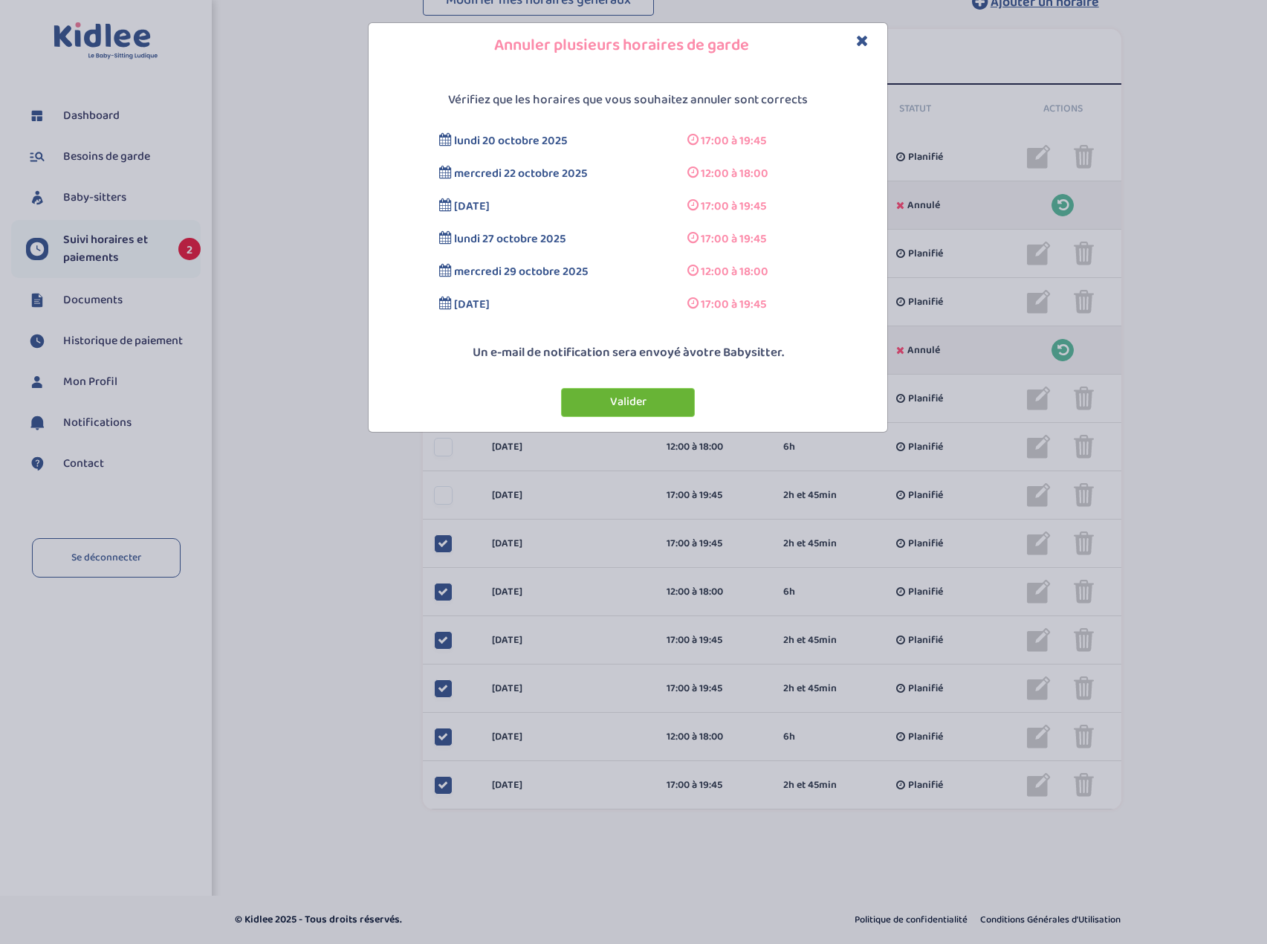
click at [641, 402] on button "Valider" at bounding box center [628, 402] width 134 height 29
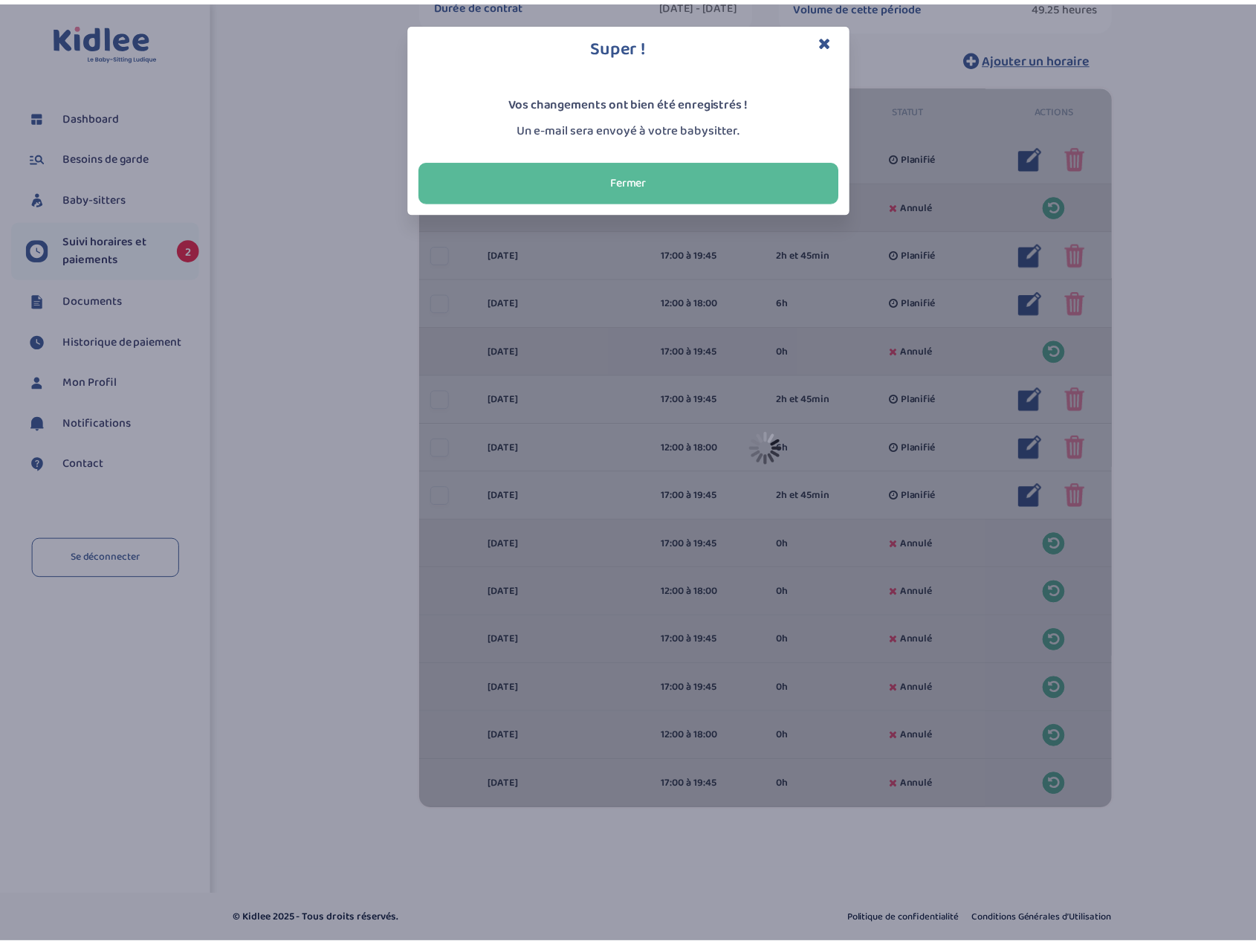
scroll to position [466, 0]
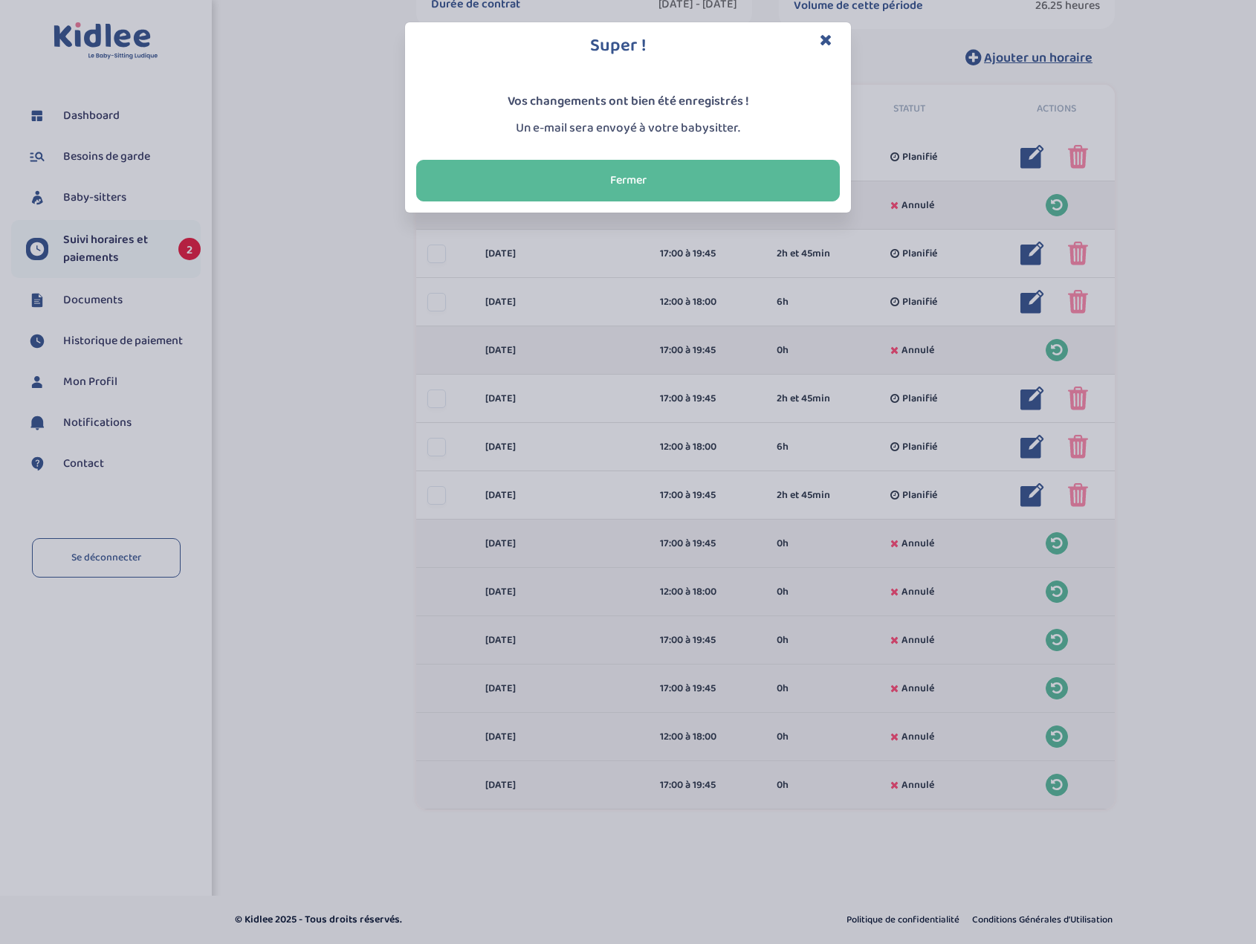
click at [827, 45] on icon "Close" at bounding box center [826, 40] width 13 height 16
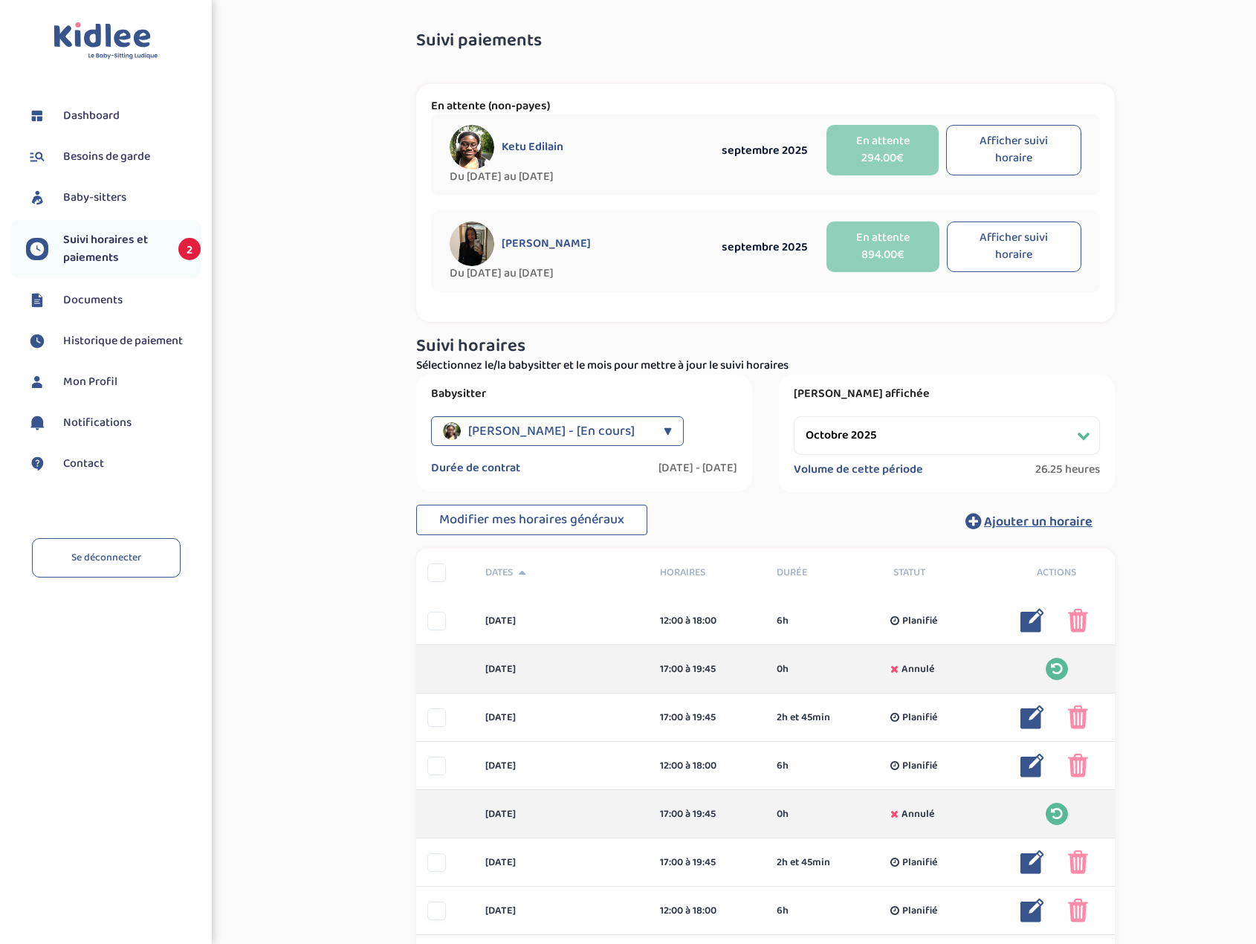
scroll to position [0, 0]
